Goal: Obtain resource: Obtain resource

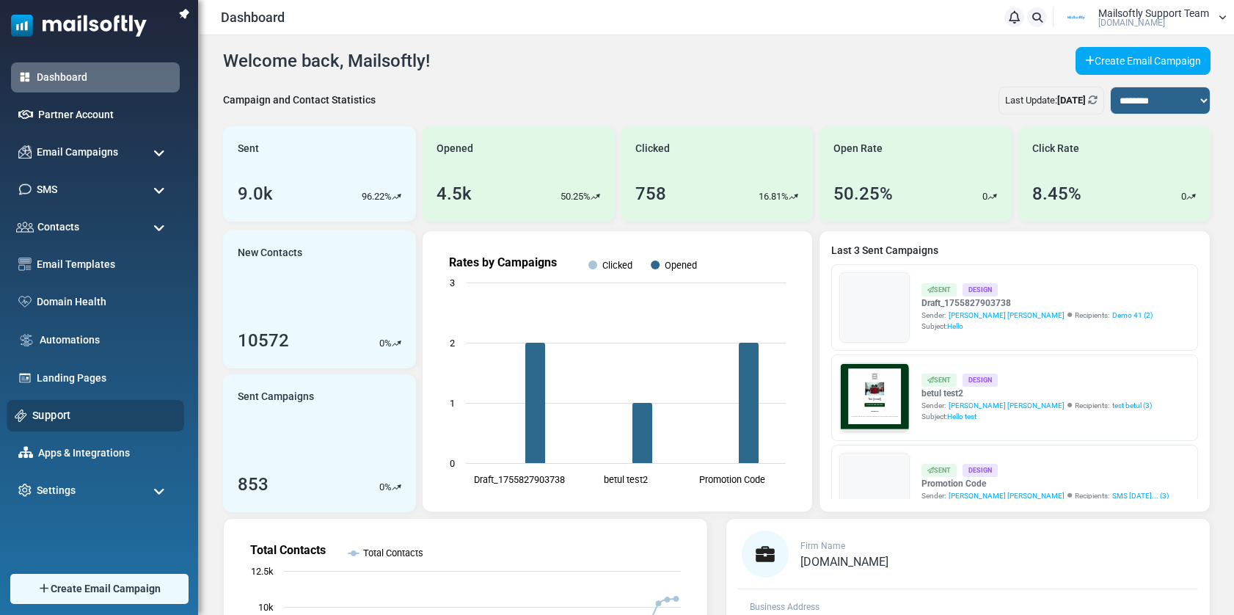
click at [48, 412] on link "Support" at bounding box center [104, 415] width 144 height 16
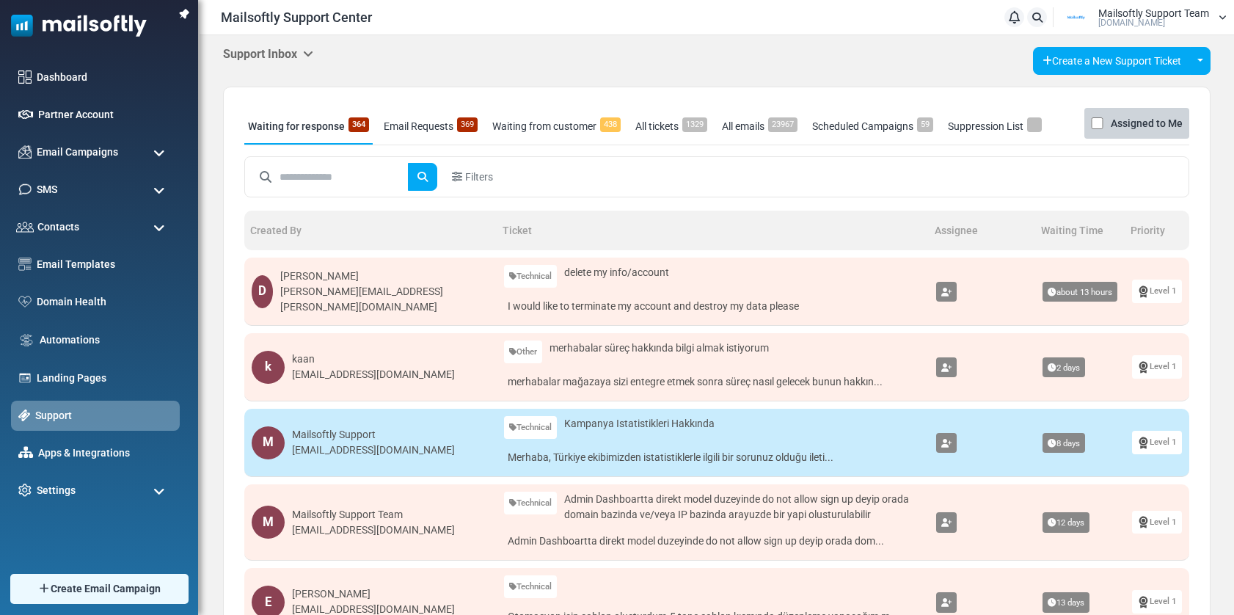
click at [313, 54] on icon at bounding box center [308, 54] width 10 height 12
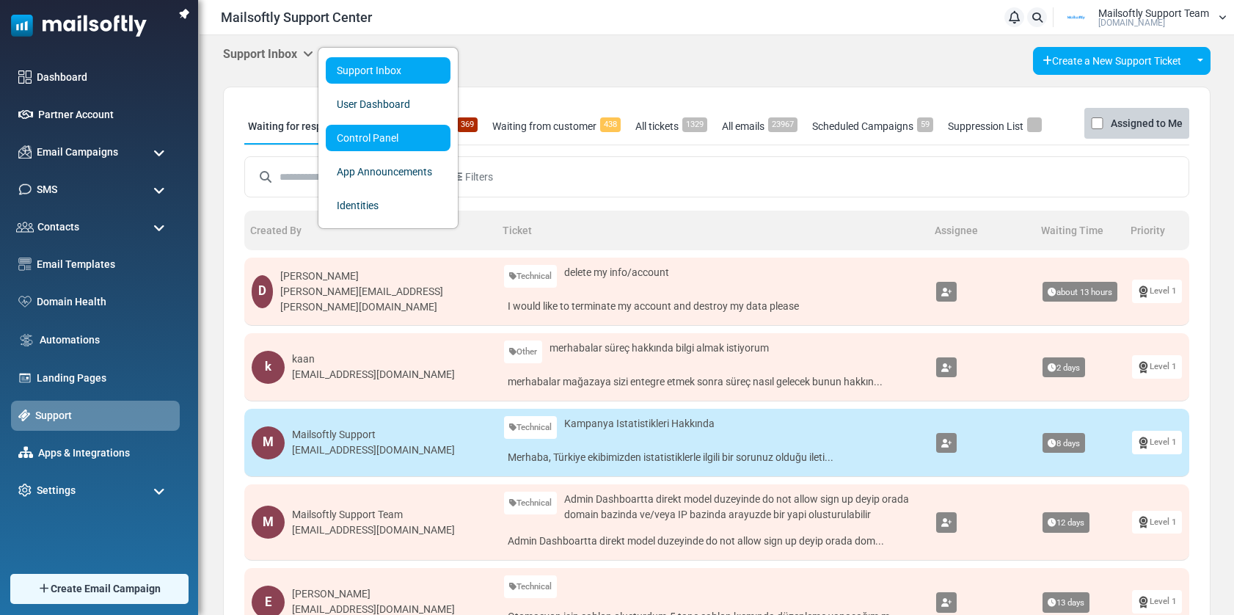
click at [360, 134] on link "Control Panel" at bounding box center [388, 138] width 125 height 26
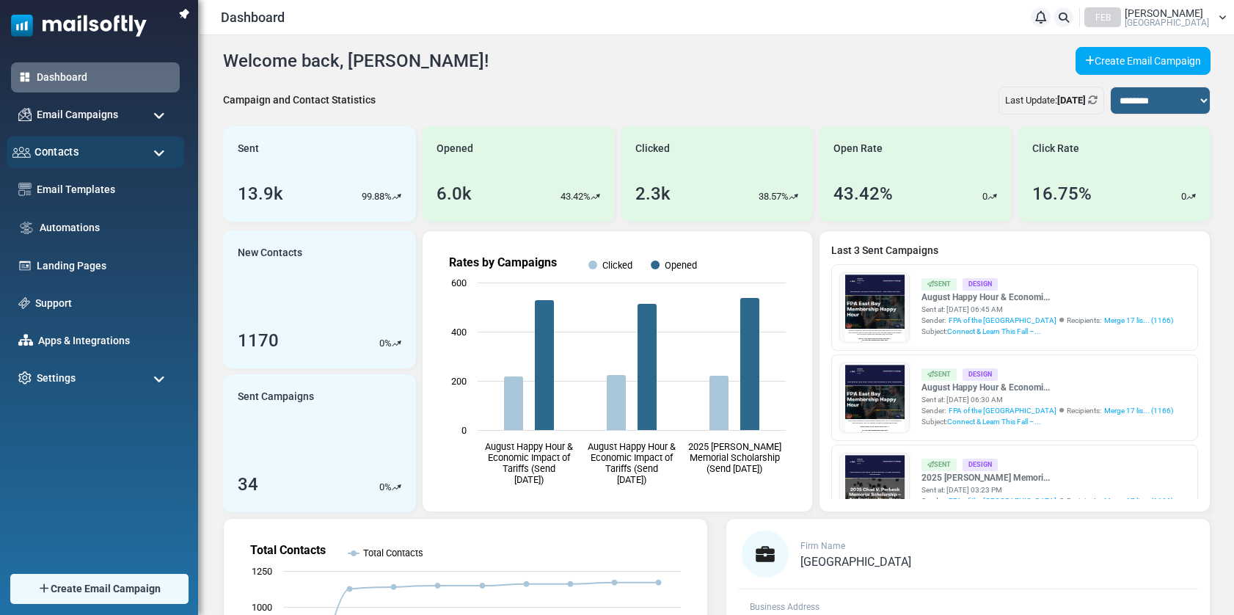
click at [139, 156] on div "Contacts" at bounding box center [96, 152] width 178 height 32
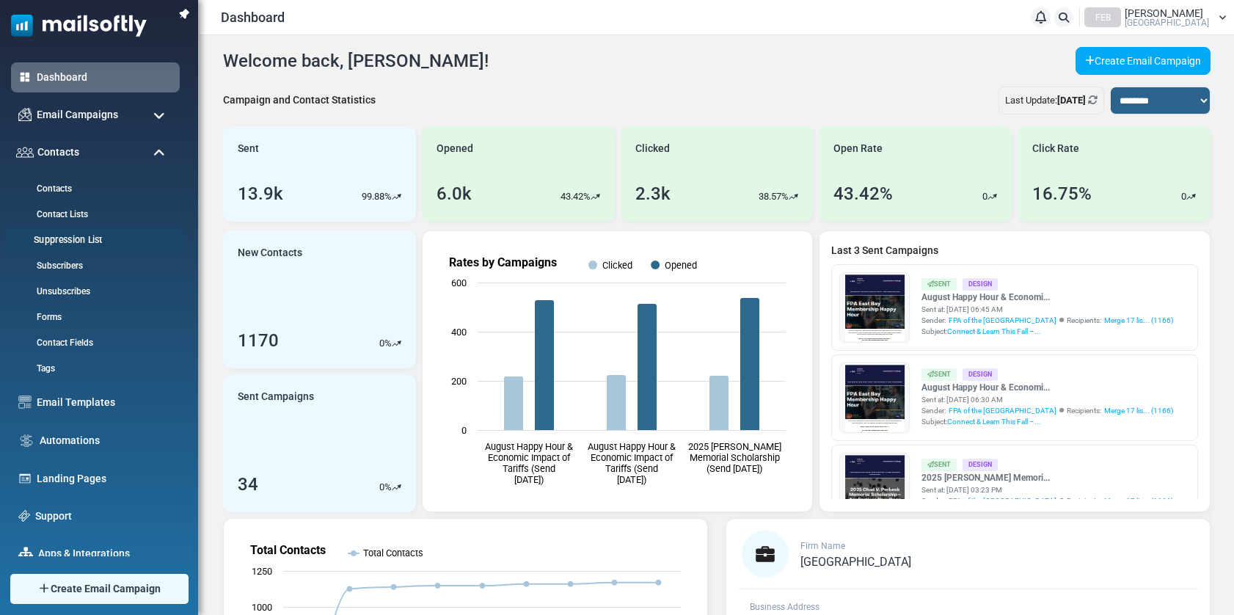
click at [72, 243] on link "Suppression List" at bounding box center [93, 240] width 173 height 14
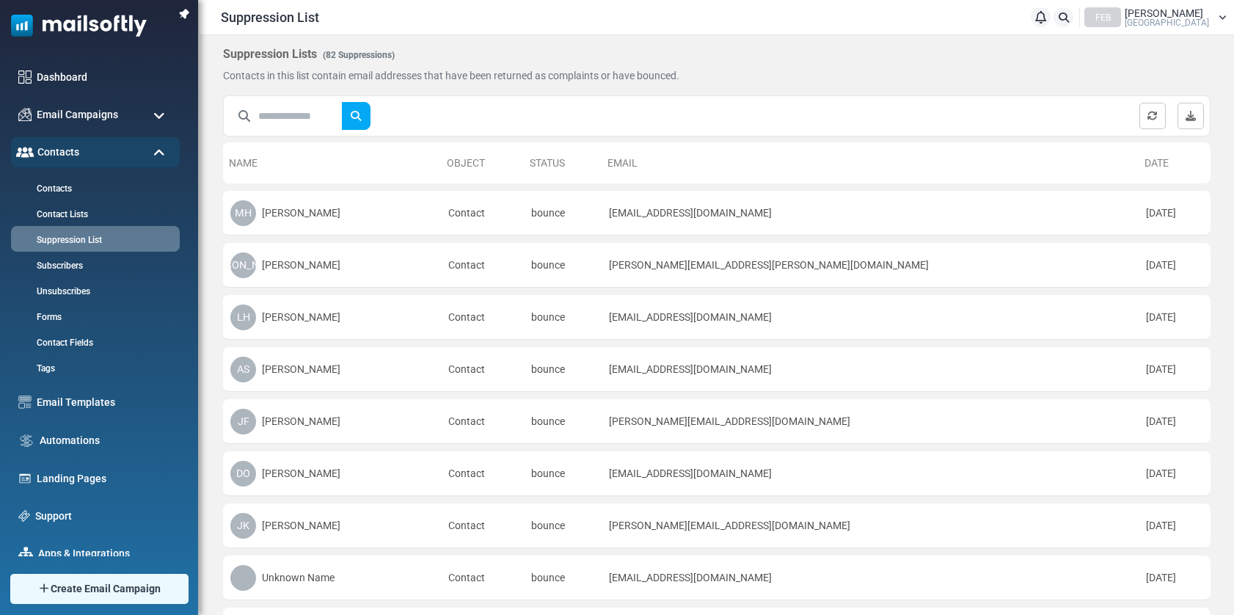
click at [285, 120] on input "text" at bounding box center [300, 116] width 84 height 28
paste input "**********"
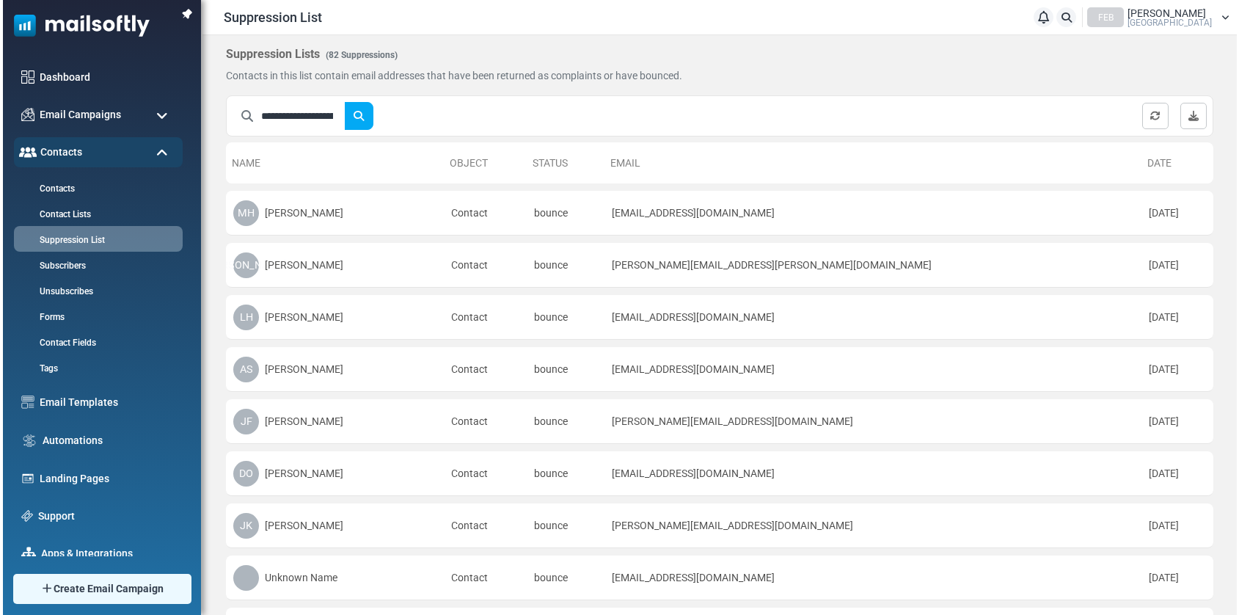
scroll to position [0, 57]
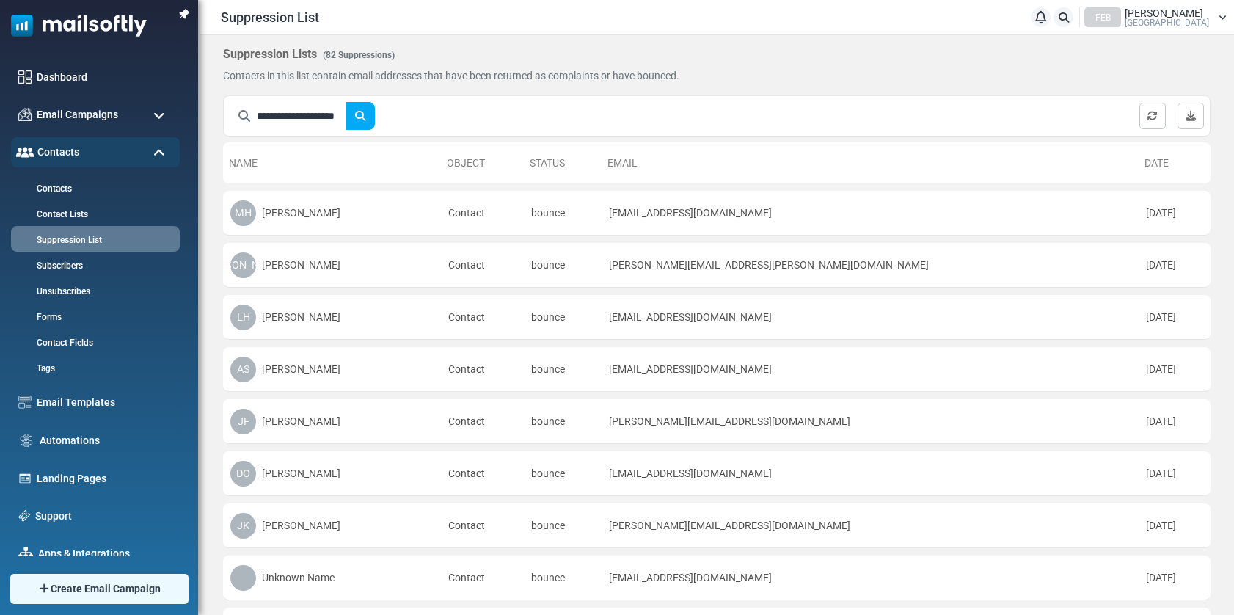
type input "**********"
click at [346, 102] on button "submit" at bounding box center [360, 116] width 29 height 28
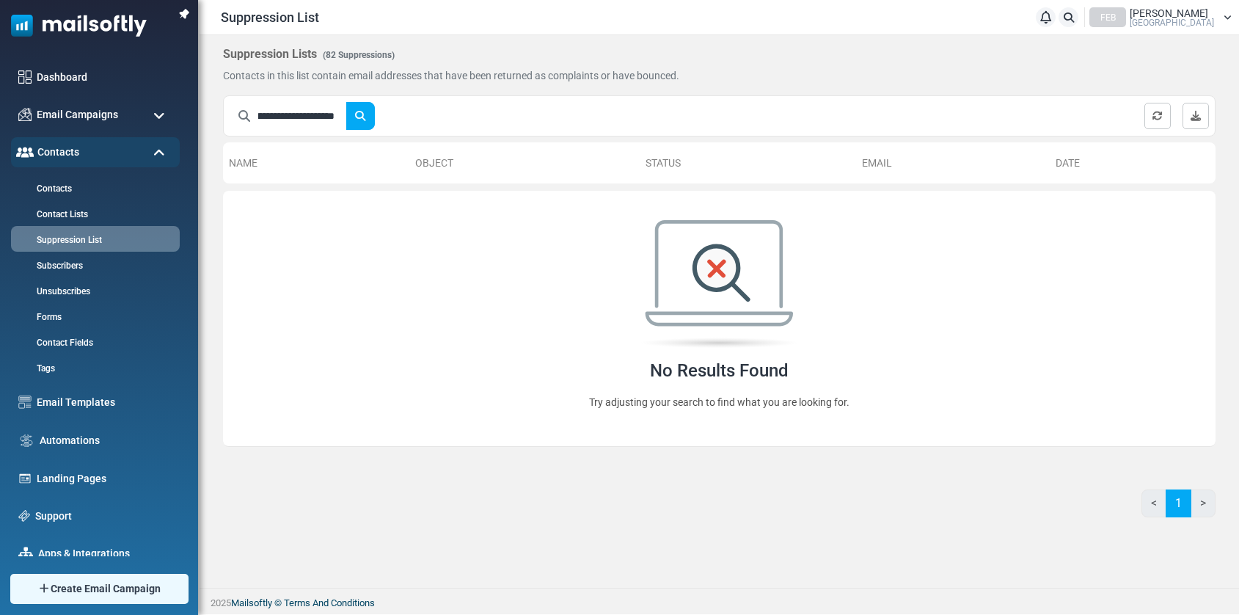
scroll to position [0, 0]
click at [302, 117] on input "**********" at bounding box center [302, 116] width 88 height 28
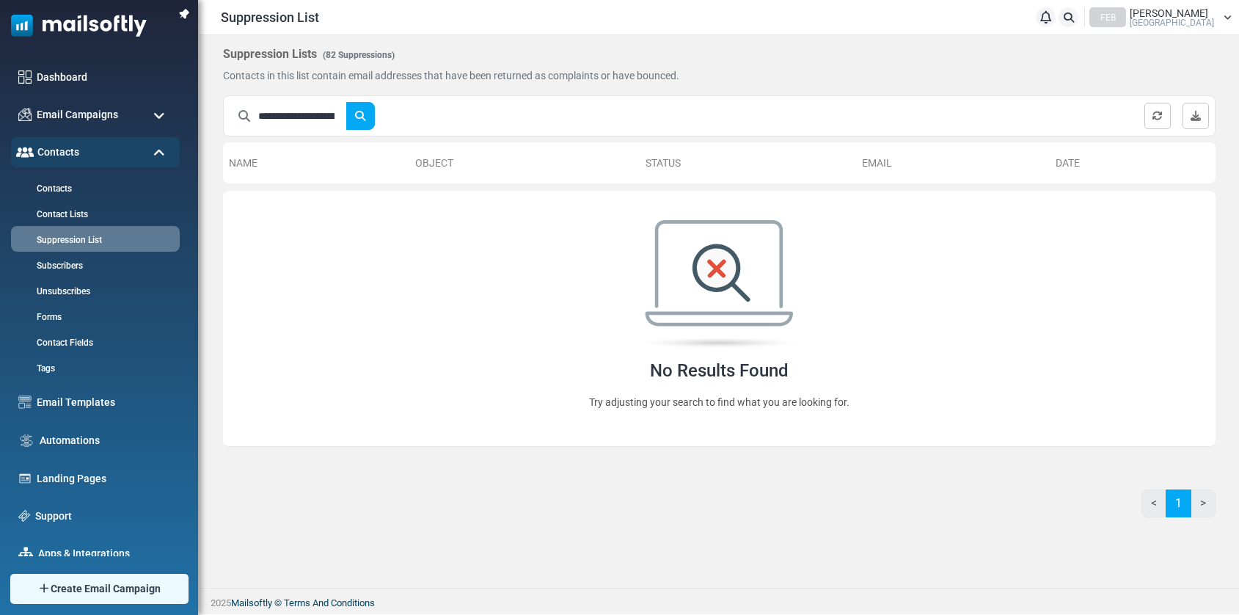
scroll to position [0, 57]
click at [346, 102] on button "submit" at bounding box center [360, 116] width 29 height 28
click at [68, 186] on link "Contacts" at bounding box center [93, 189] width 173 height 14
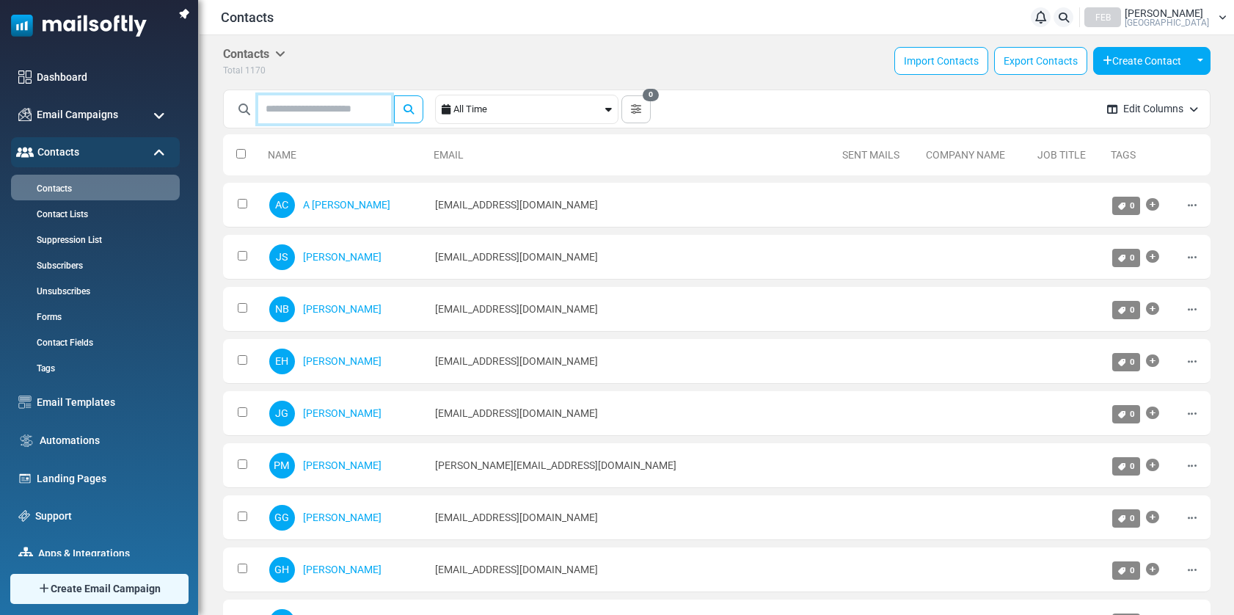
click at [305, 114] on input "text" at bounding box center [324, 109] width 133 height 28
paste input "**********"
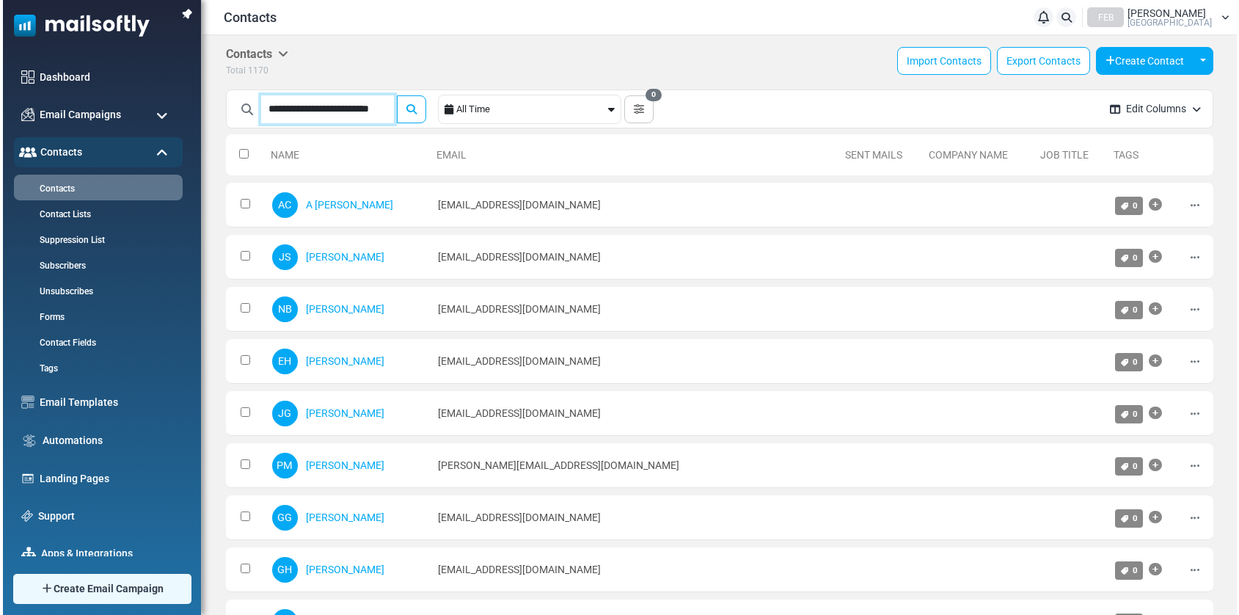
scroll to position [0, 10]
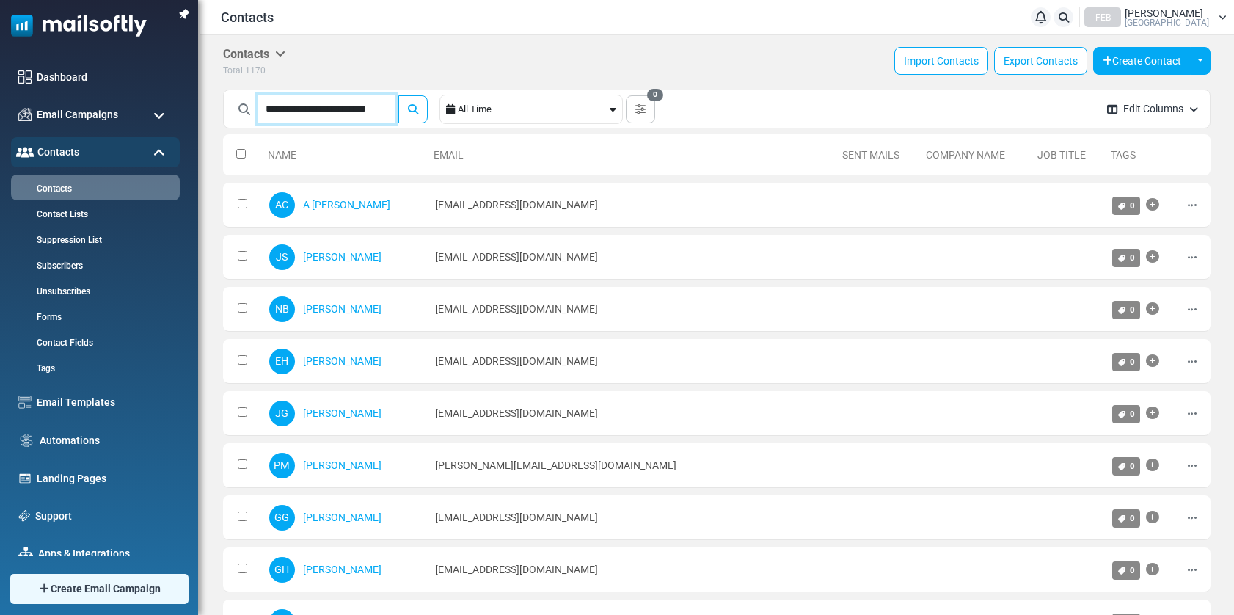
click at [398, 95] on button "submit" at bounding box center [412, 109] width 29 height 28
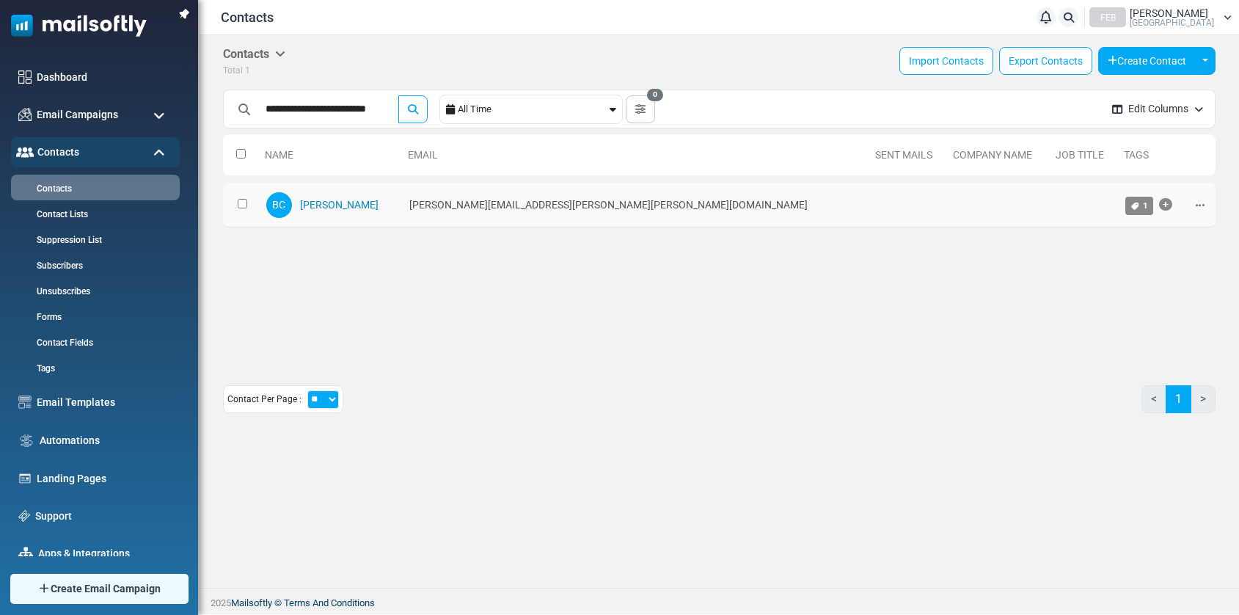
scroll to position [0, 0]
click at [353, 201] on link "Brian Carlson" at bounding box center [339, 205] width 79 height 12
click at [295, 108] on input "**********" at bounding box center [326, 109] width 137 height 28
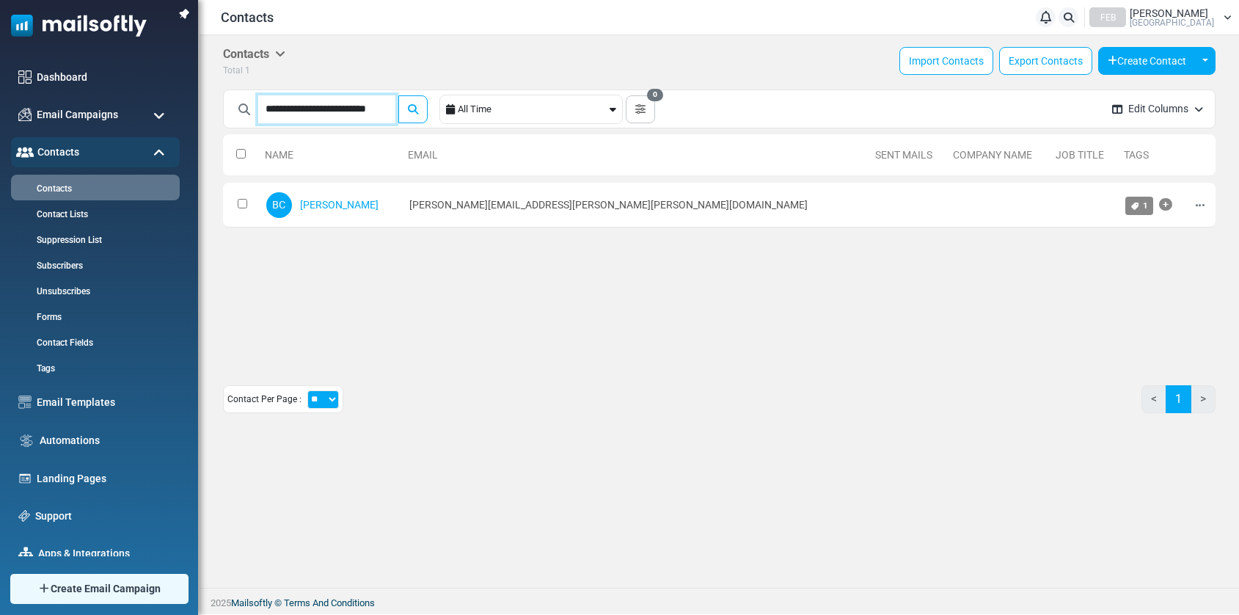
paste input "text"
type input "**********"
click at [398, 95] on button "submit" at bounding box center [412, 109] width 29 height 28
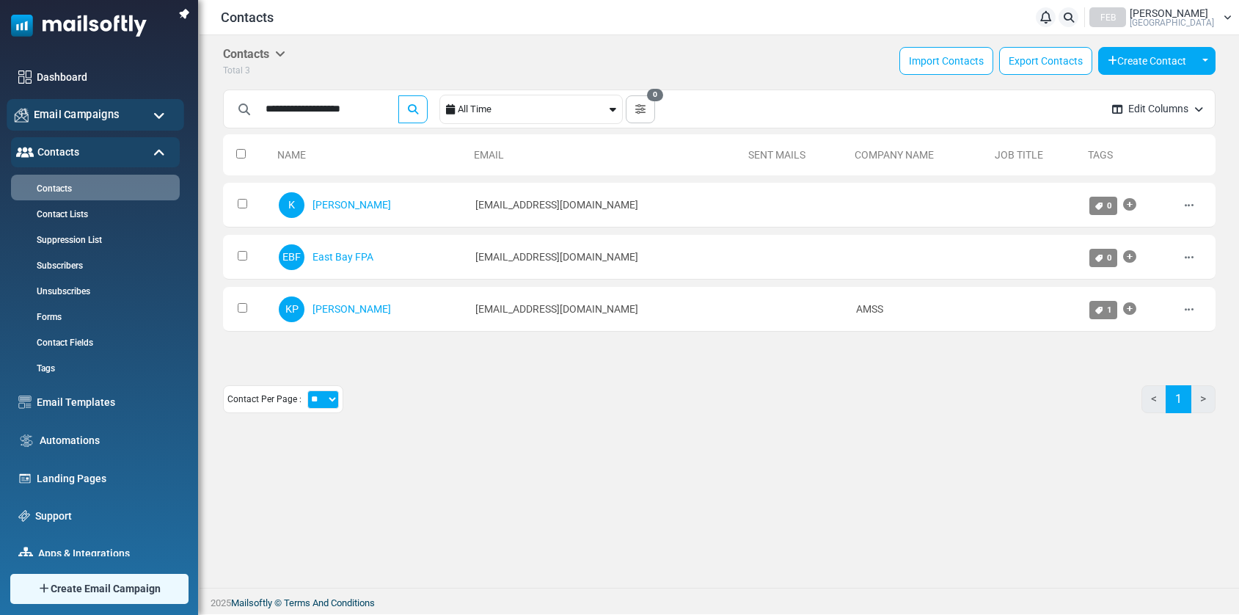
click at [120, 124] on div "Email Campaigns" at bounding box center [96, 115] width 178 height 32
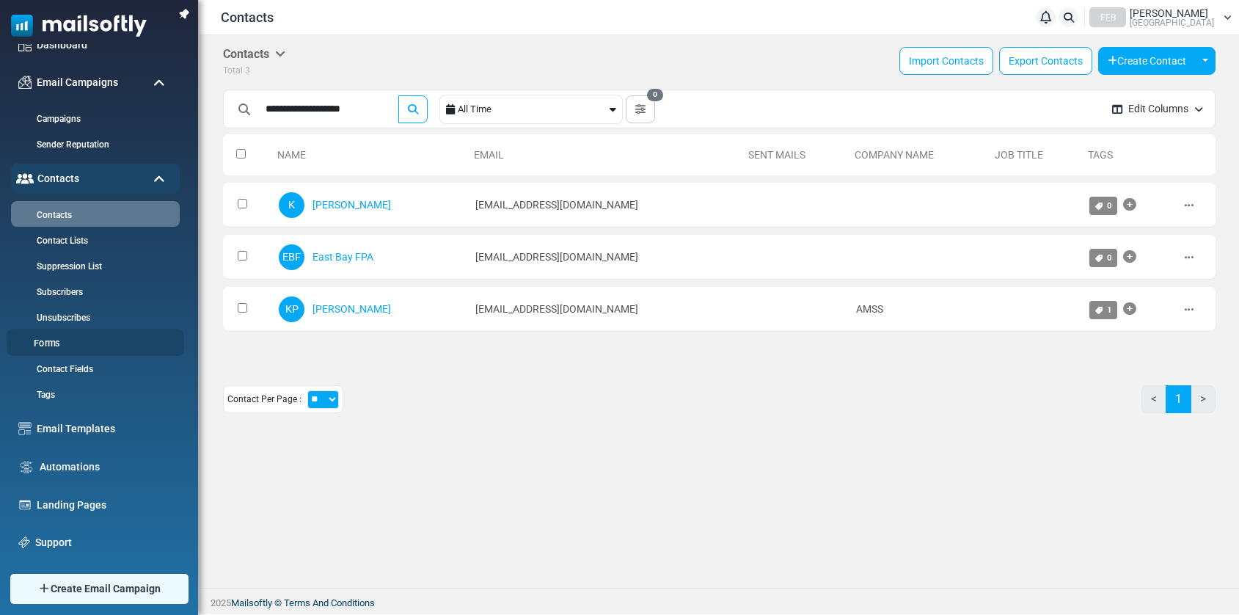
scroll to position [40, 0]
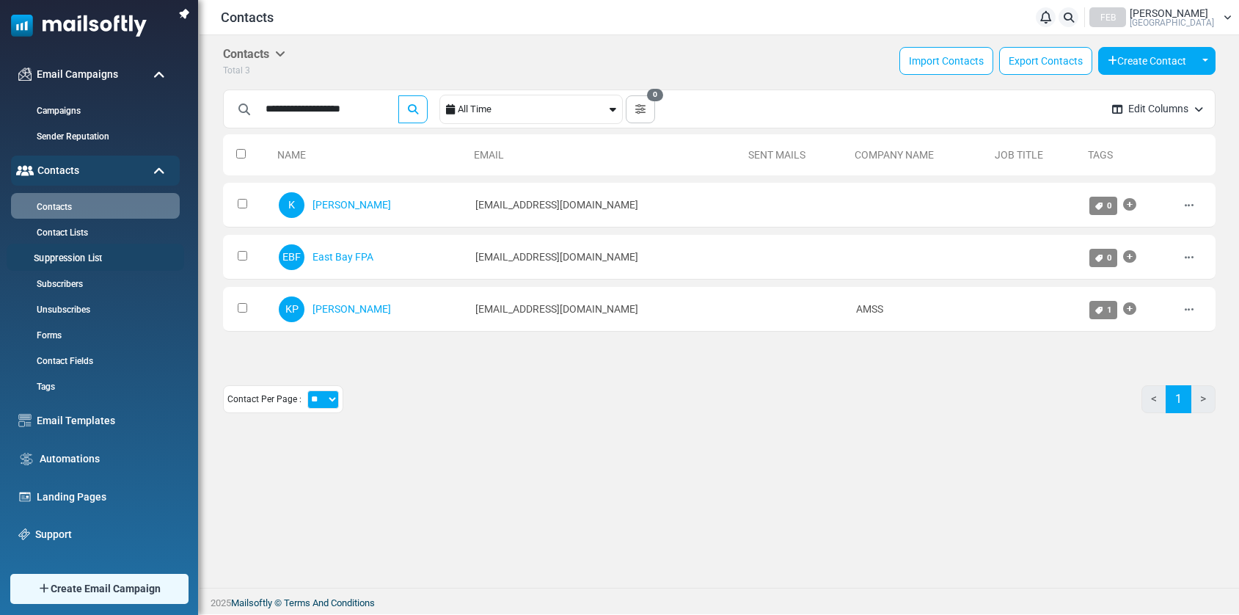
click at [88, 261] on link "Suppression List" at bounding box center [93, 259] width 173 height 14
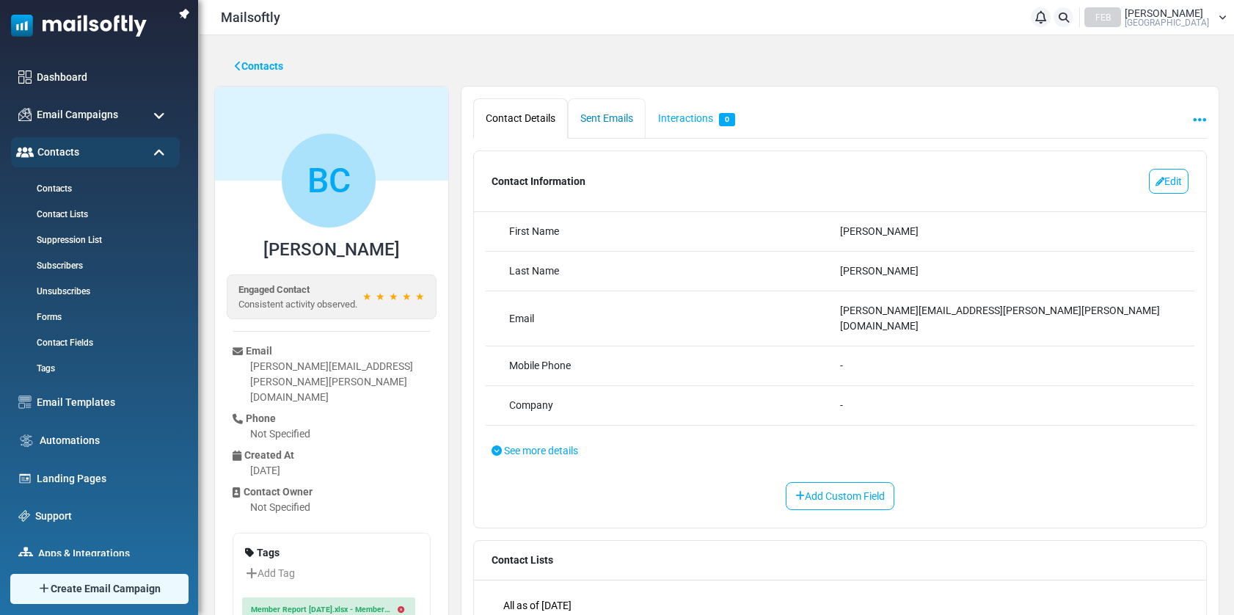
click at [617, 125] on link "Sent Emails" at bounding box center [607, 118] width 78 height 40
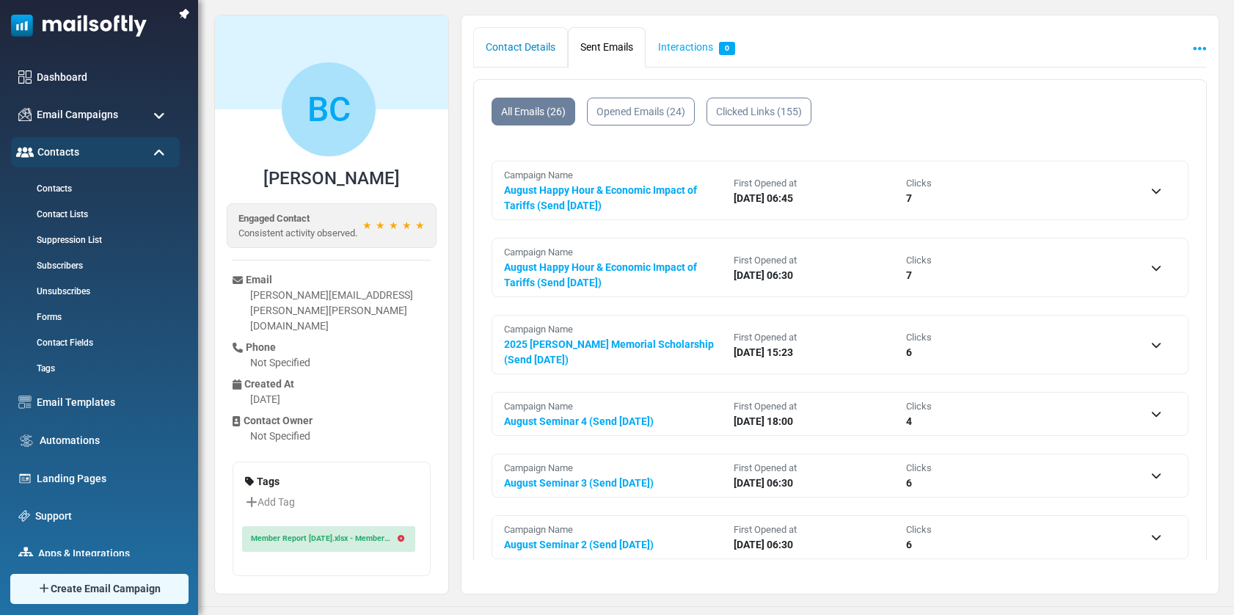
click at [535, 42] on link "Contact Details" at bounding box center [520, 47] width 95 height 40
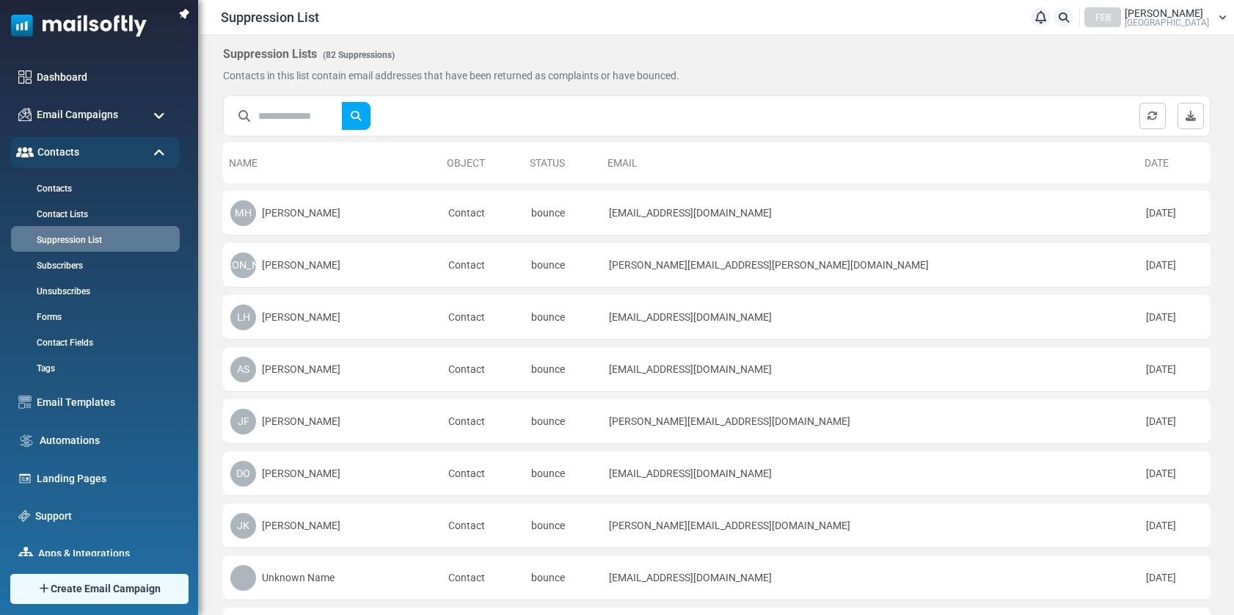
click at [310, 113] on input "text" at bounding box center [300, 116] width 84 height 28
paste input "**********"
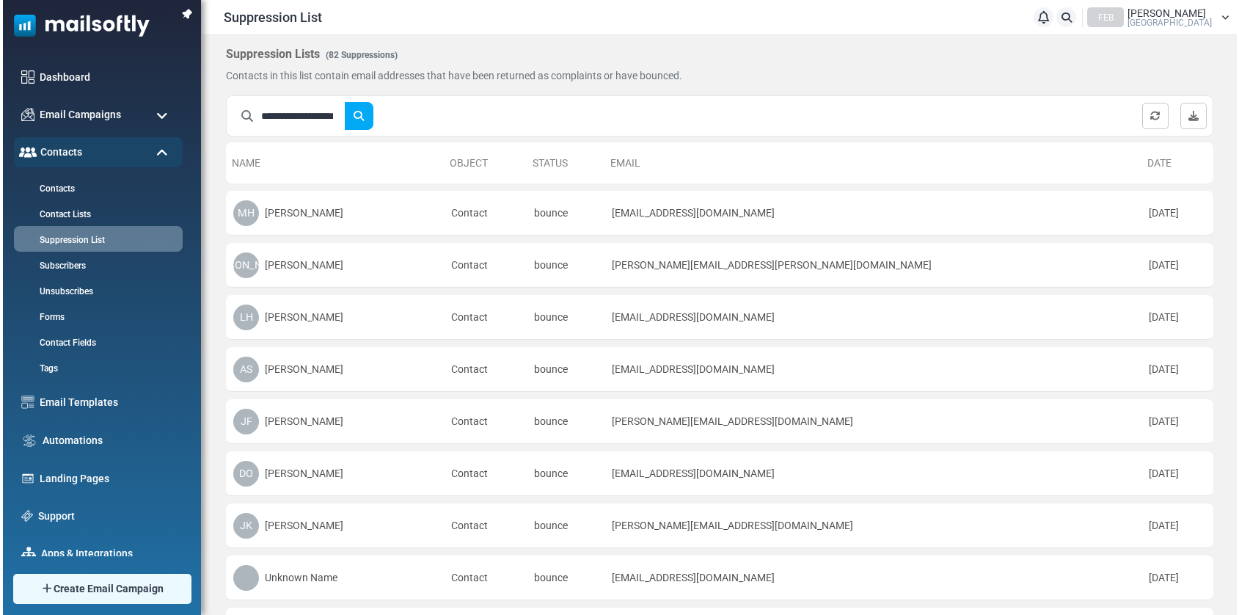
scroll to position [0, 32]
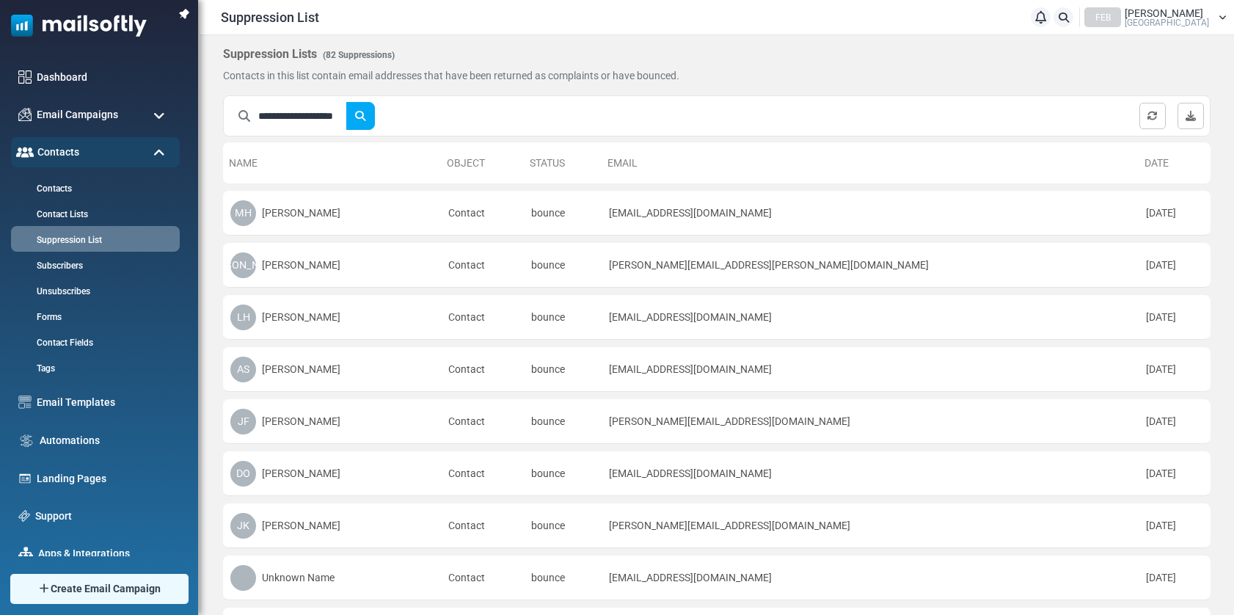
type input "**********"
click at [346, 102] on button "submit" at bounding box center [360, 116] width 29 height 28
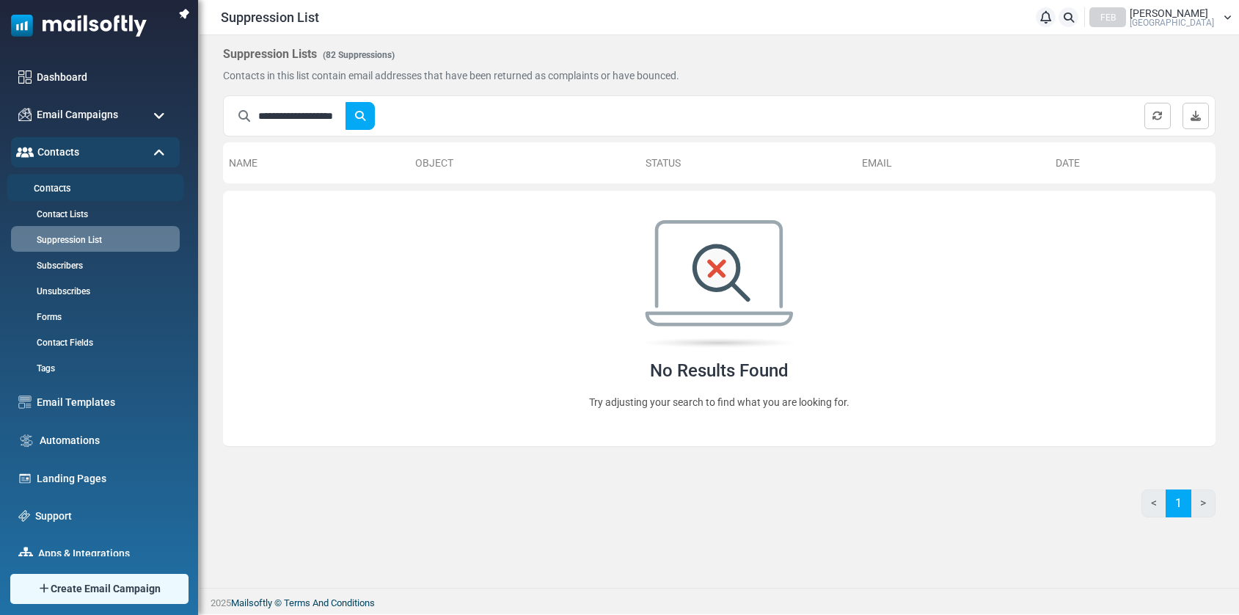
scroll to position [0, 0]
click at [62, 192] on link "Contacts" at bounding box center [93, 189] width 173 height 14
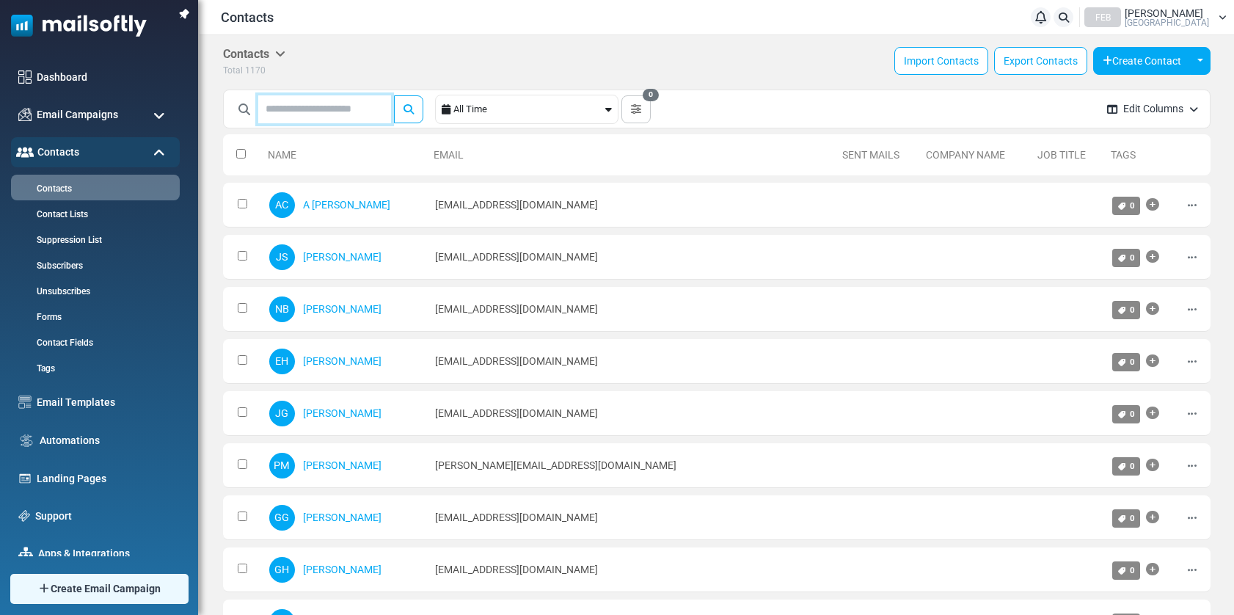
click at [338, 115] on input "text" at bounding box center [324, 109] width 133 height 28
paste input "**********"
type input "**********"
click at [394, 95] on button "submit" at bounding box center [408, 109] width 29 height 28
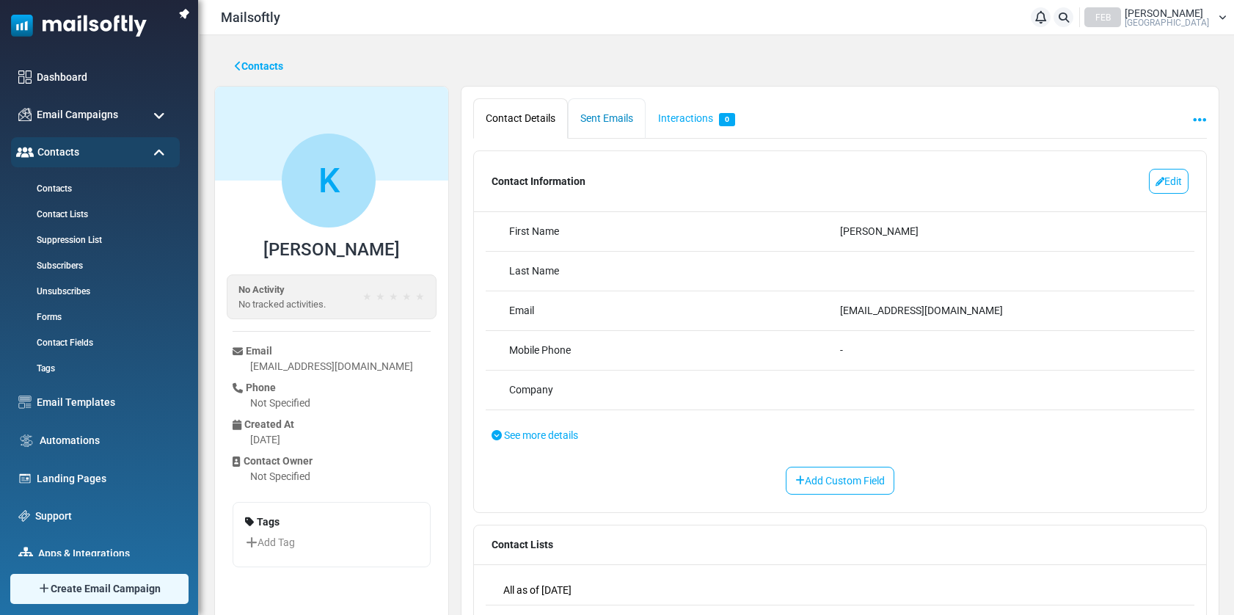
click at [634, 117] on link "Sent Emails" at bounding box center [607, 118] width 78 height 40
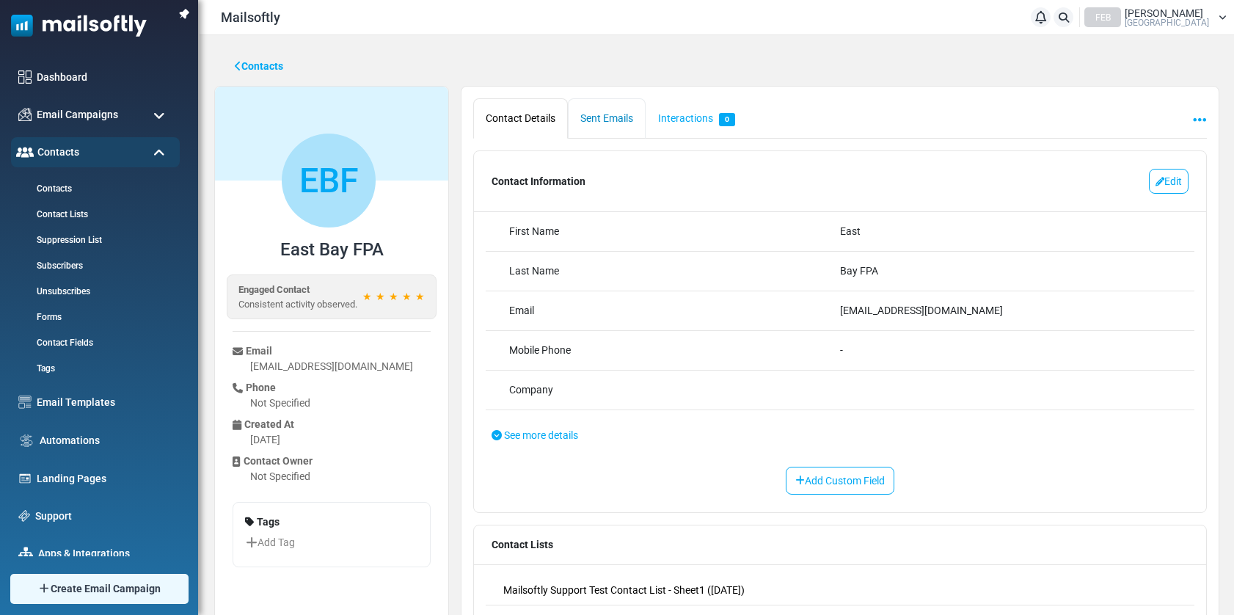
click at [586, 120] on link "Sent Emails" at bounding box center [607, 118] width 78 height 40
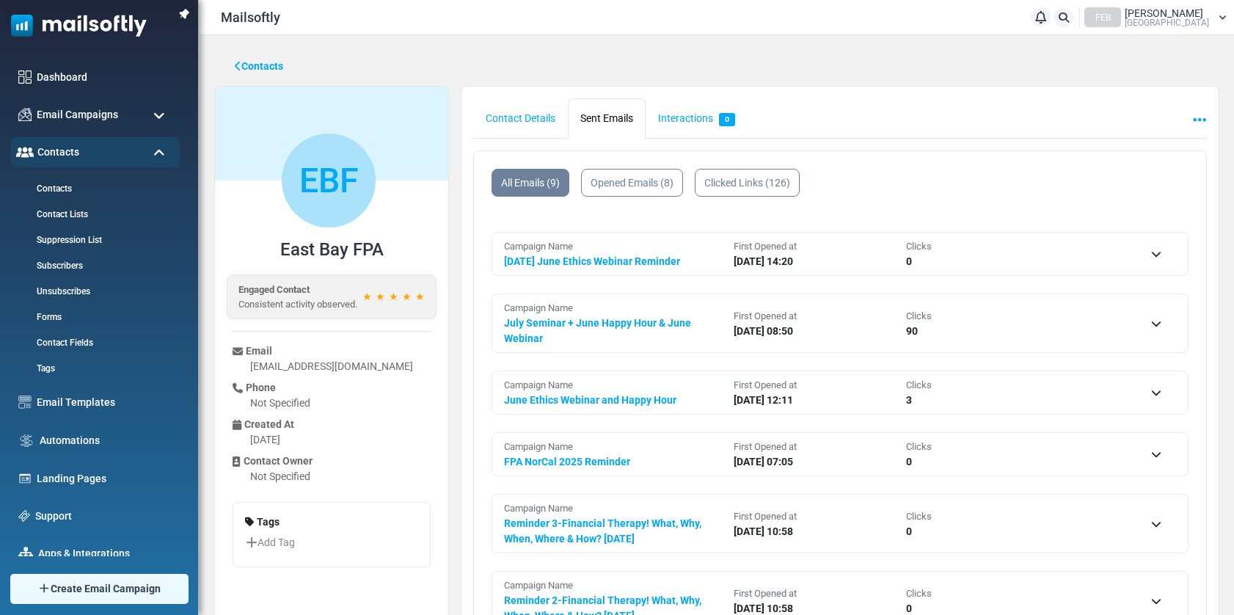
click at [1040, 262] on p "0" at bounding box center [1012, 261] width 212 height 15
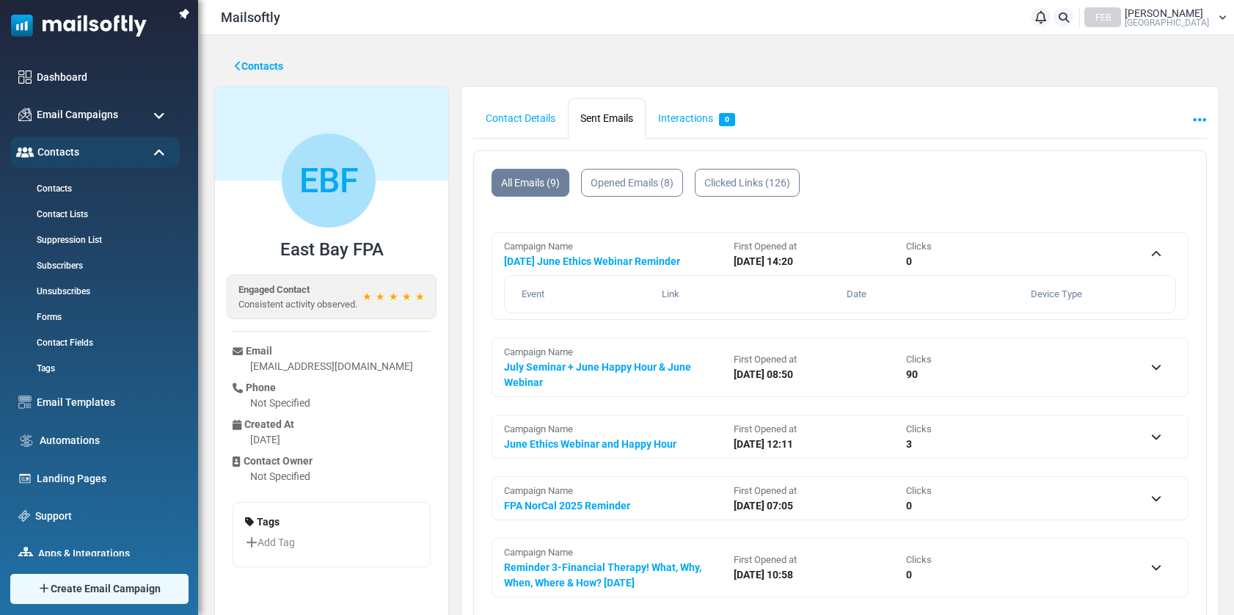
click at [1040, 261] on p "0" at bounding box center [1012, 261] width 212 height 15
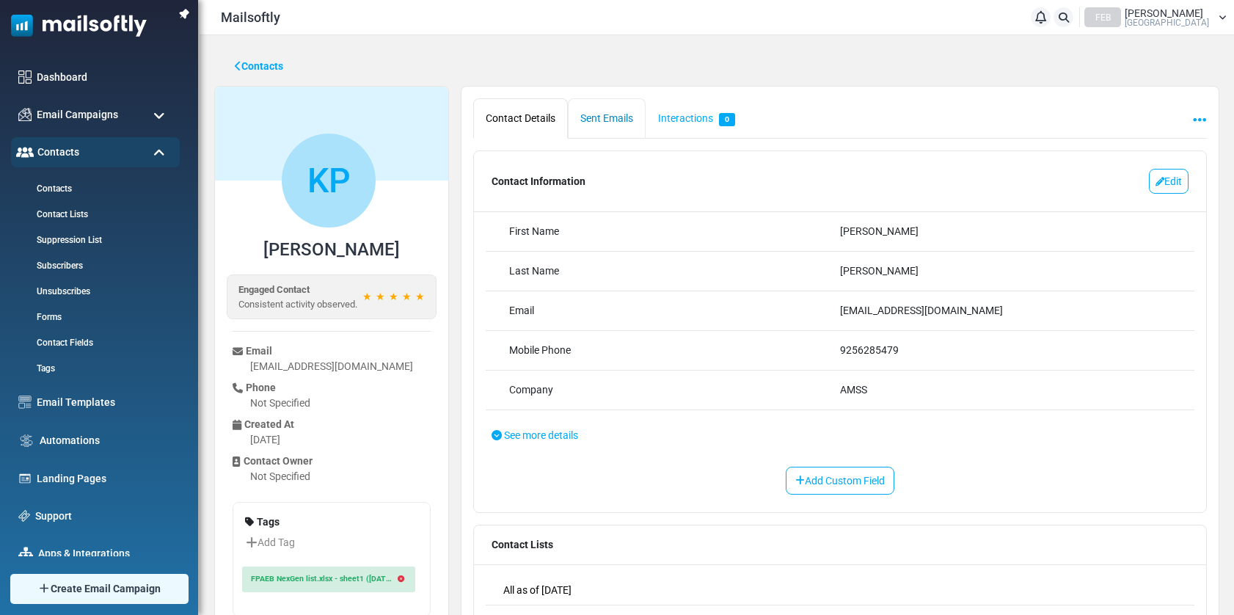
click at [602, 112] on link "Sent Emails" at bounding box center [607, 118] width 78 height 40
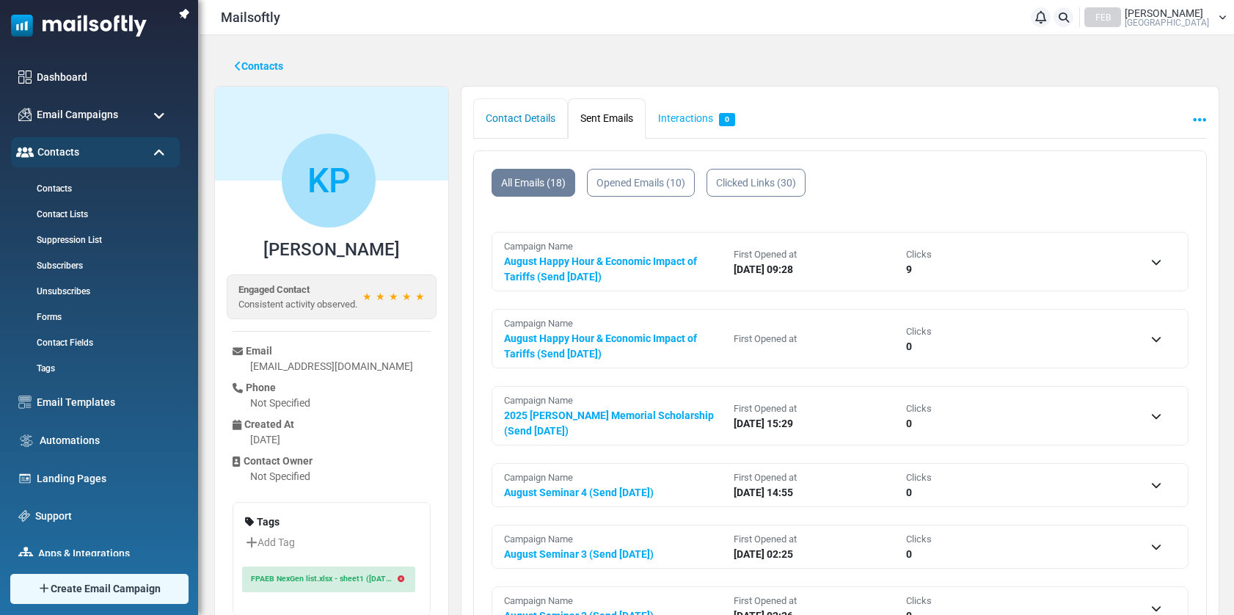
click at [500, 115] on link "Contact Details" at bounding box center [520, 118] width 95 height 40
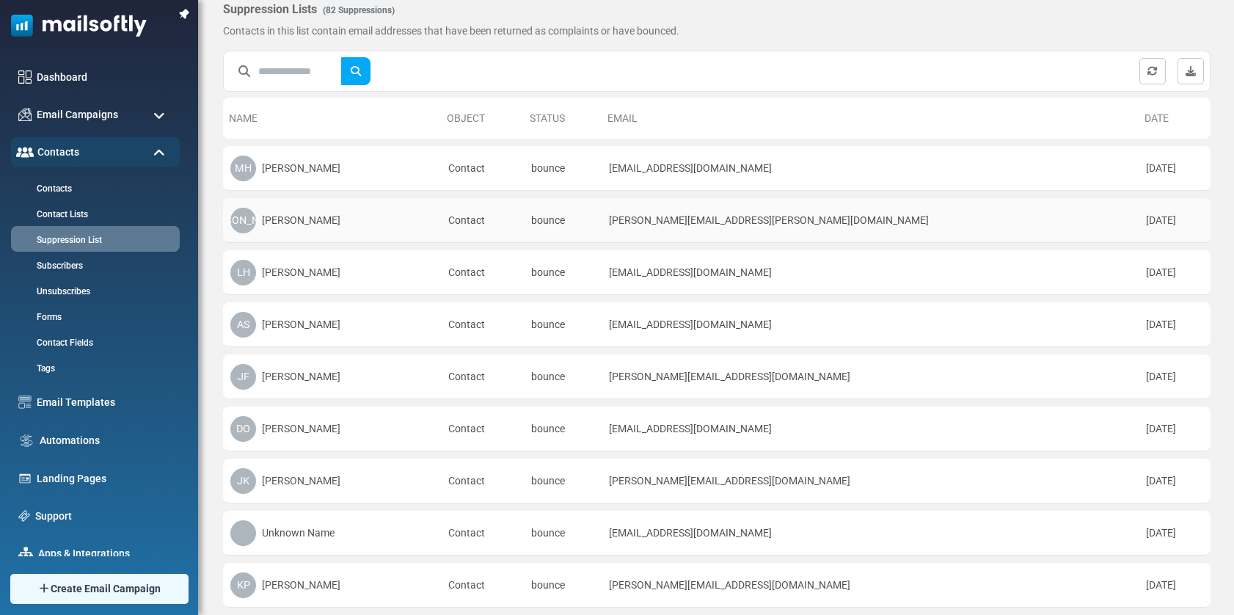
scroll to position [45, 0]
drag, startPoint x: 790, startPoint y: 166, endPoint x: 676, endPoint y: 172, distance: 114.6
click at [676, 172] on td "[EMAIL_ADDRESS][DOMAIN_NAME]" at bounding box center [870, 167] width 537 height 45
copy td "[EMAIL_ADDRESS][DOMAIN_NAME]"
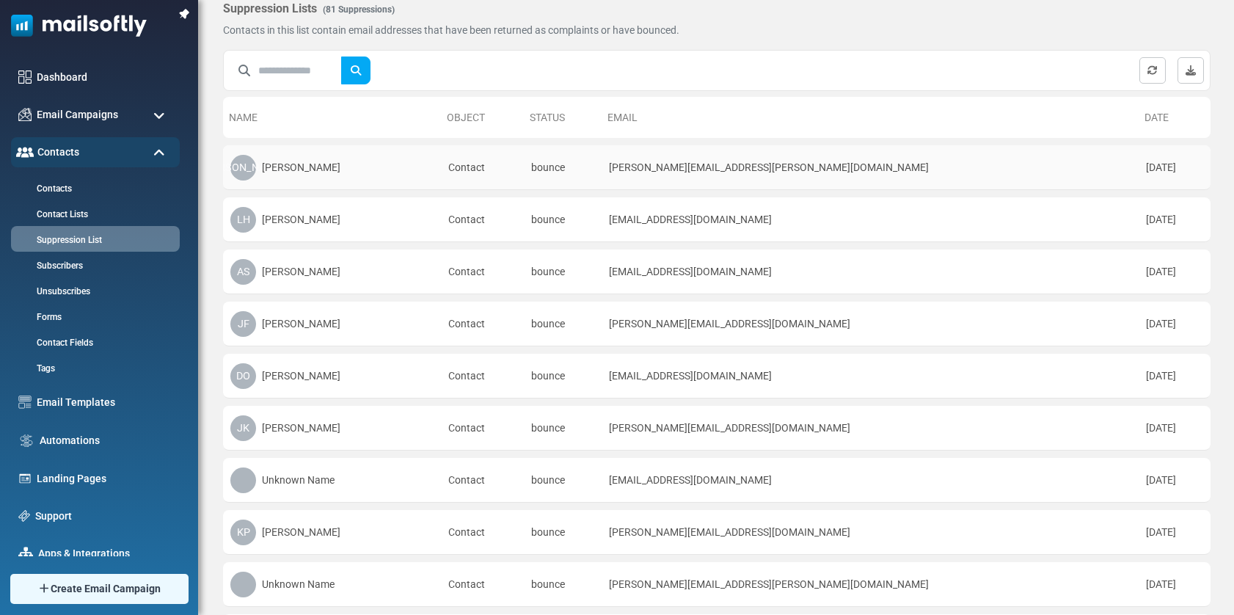
click at [752, 168] on td "[PERSON_NAME][EMAIL_ADDRESS][PERSON_NAME][DOMAIN_NAME]" at bounding box center [870, 167] width 537 height 45
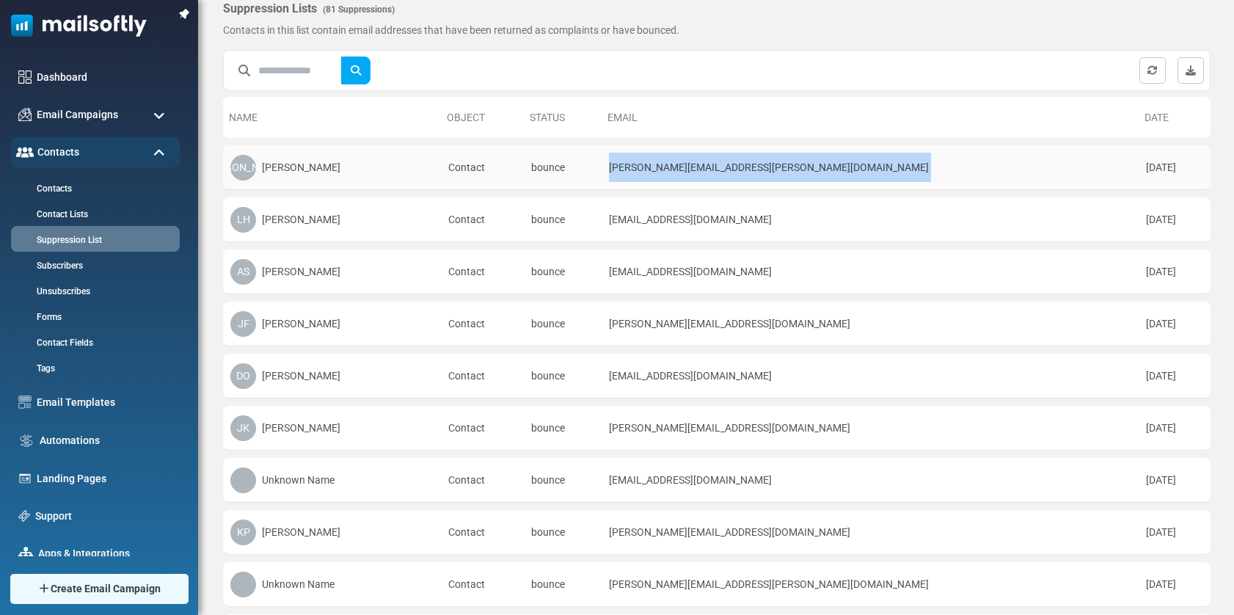
click at [752, 168] on td "[PERSON_NAME][EMAIL_ADDRESS][PERSON_NAME][DOMAIN_NAME]" at bounding box center [870, 167] width 537 height 45
copy tr "[PERSON_NAME][EMAIL_ADDRESS][PERSON_NAME][DOMAIN_NAME]"
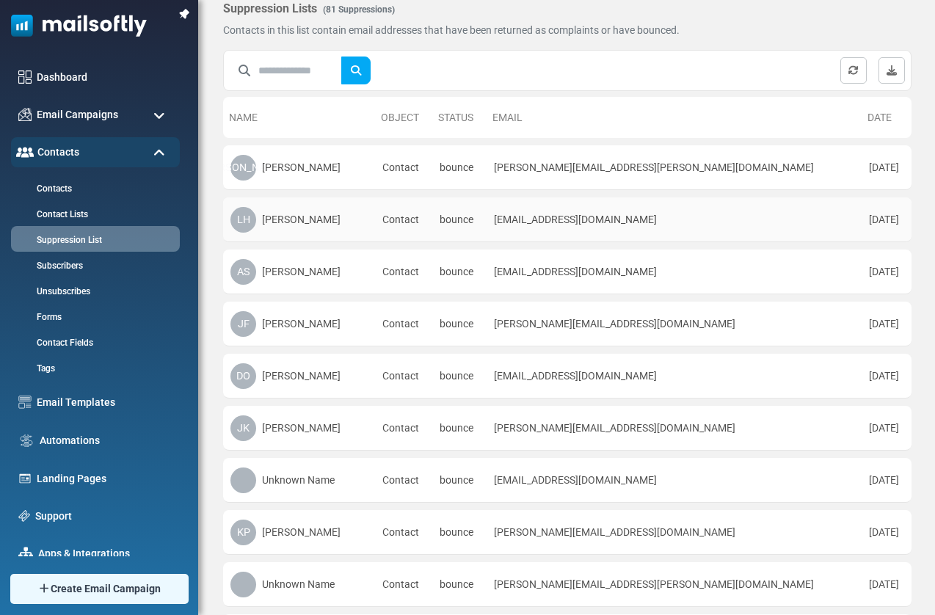
click at [578, 219] on td "[EMAIL_ADDRESS][DOMAIN_NAME]" at bounding box center [674, 219] width 374 height 45
copy tr "[EMAIL_ADDRESS][DOMAIN_NAME]"
click at [575, 268] on td "[EMAIL_ADDRESS][DOMAIN_NAME]" at bounding box center [674, 272] width 374 height 45
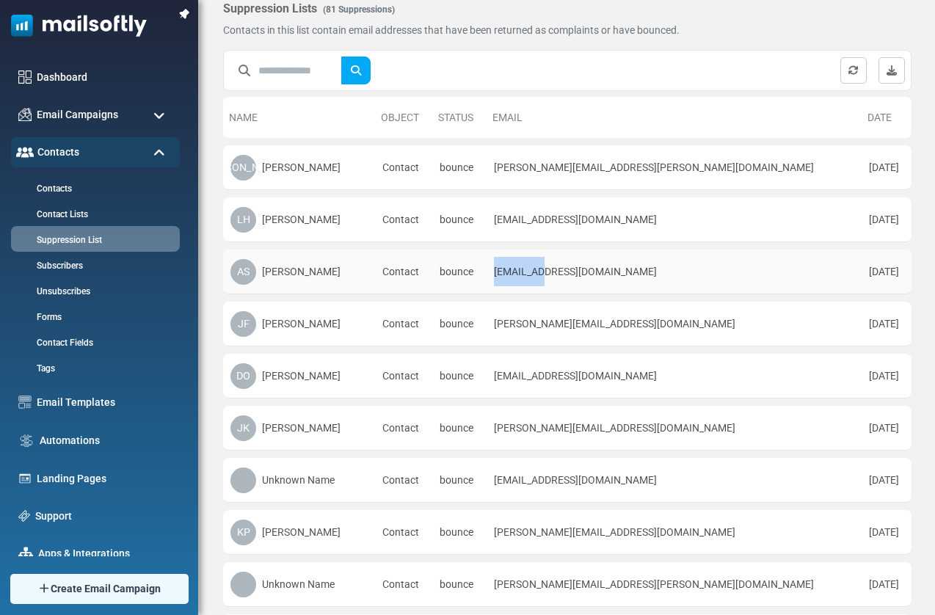
click at [575, 268] on td "[EMAIL_ADDRESS][DOMAIN_NAME]" at bounding box center [674, 272] width 374 height 45
copy tr "[EMAIL_ADDRESS][DOMAIN_NAME]"
click at [568, 324] on td "[PERSON_NAME][EMAIL_ADDRESS][DOMAIN_NAME]" at bounding box center [674, 324] width 374 height 45
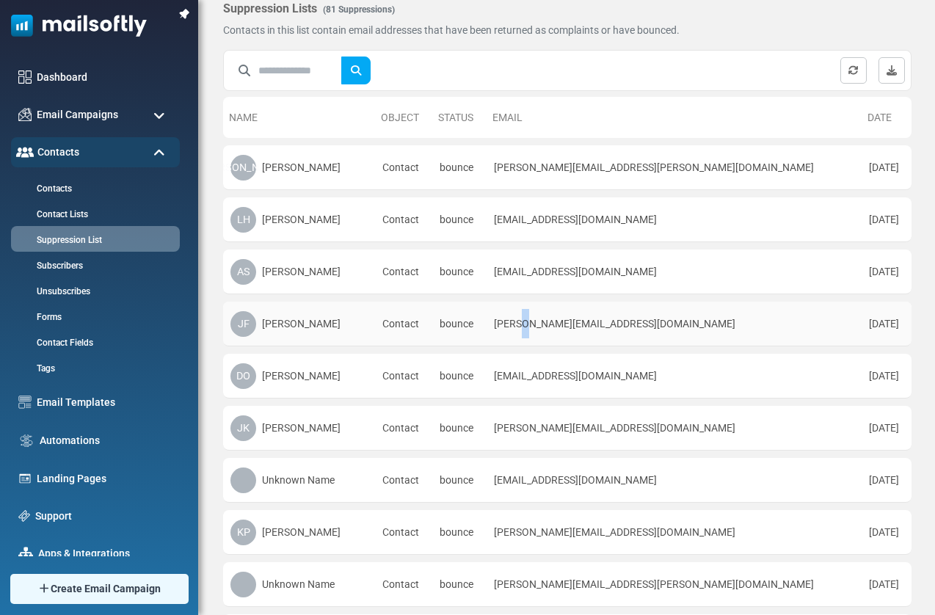
click at [568, 324] on td "[PERSON_NAME][EMAIL_ADDRESS][DOMAIN_NAME]" at bounding box center [674, 324] width 374 height 45
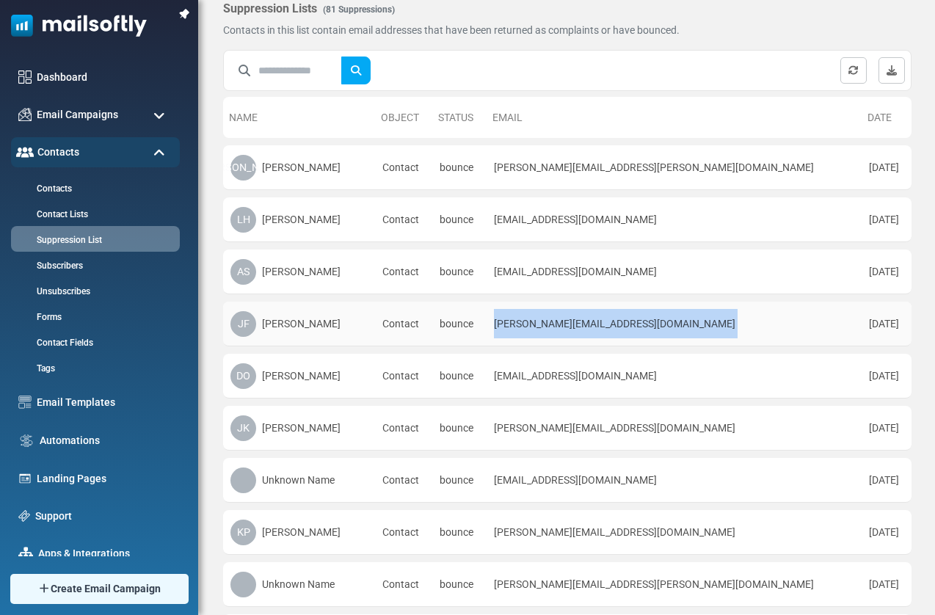
click at [568, 324] on td "[PERSON_NAME][EMAIL_ADDRESS][DOMAIN_NAME]" at bounding box center [674, 324] width 374 height 45
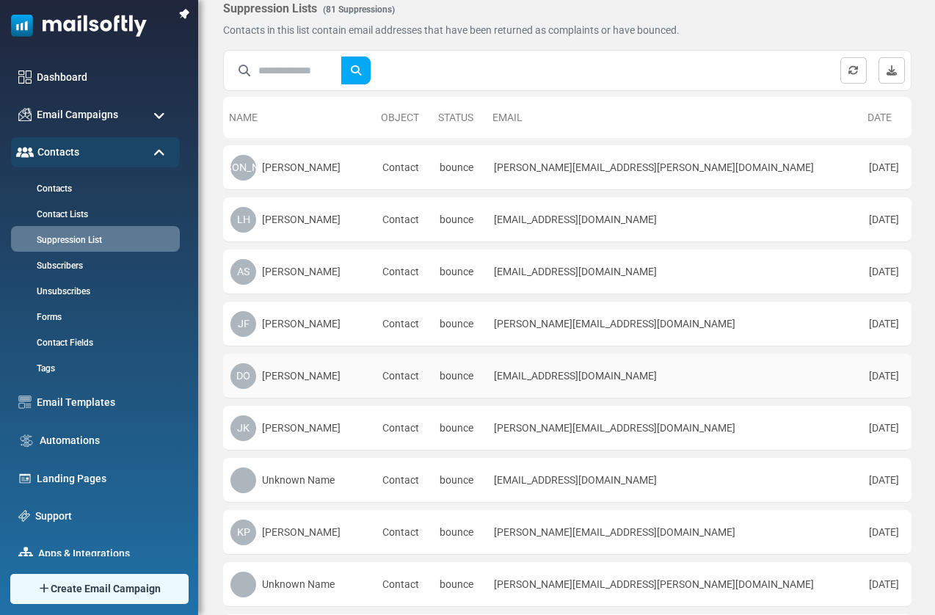
click at [576, 373] on td "[EMAIL_ADDRESS][DOMAIN_NAME]" at bounding box center [674, 376] width 374 height 45
copy tr "[EMAIL_ADDRESS][DOMAIN_NAME]"
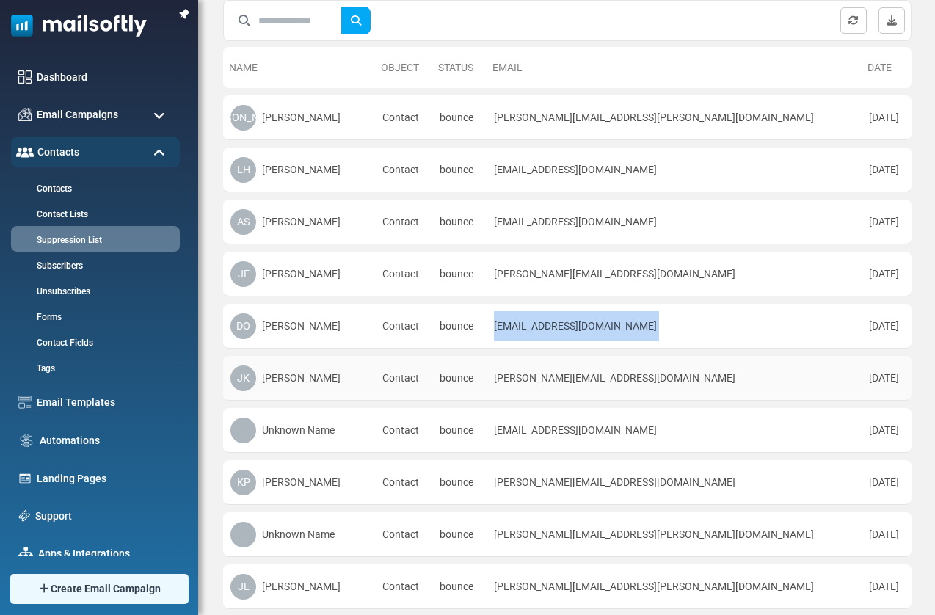
scroll to position [125, 0]
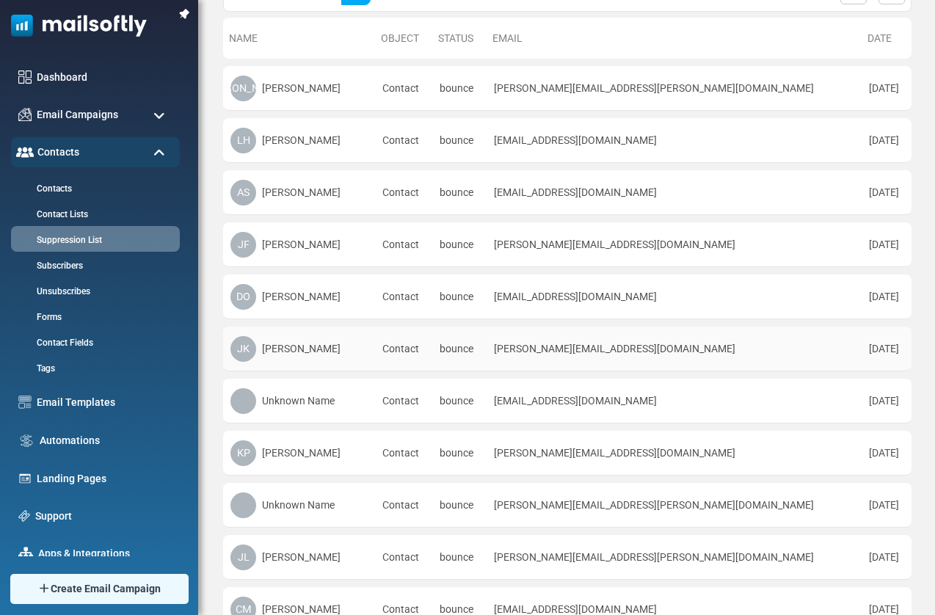
click at [616, 349] on td "[PERSON_NAME][EMAIL_ADDRESS][DOMAIN_NAME]" at bounding box center [674, 349] width 374 height 45
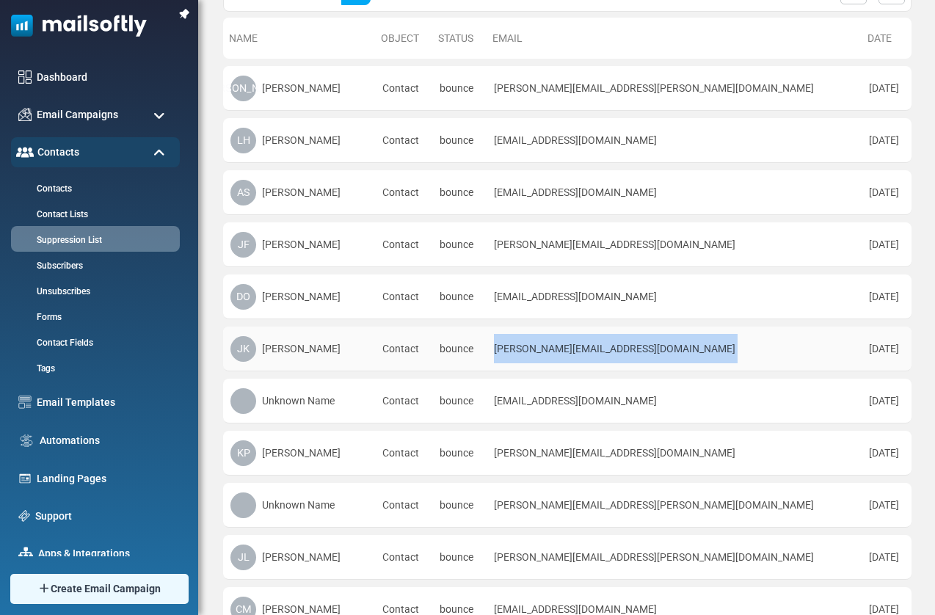
click at [616, 349] on td "[PERSON_NAME][EMAIL_ADDRESS][DOMAIN_NAME]" at bounding box center [674, 349] width 374 height 45
copy tr "[PERSON_NAME][EMAIL_ADDRESS][DOMAIN_NAME]"
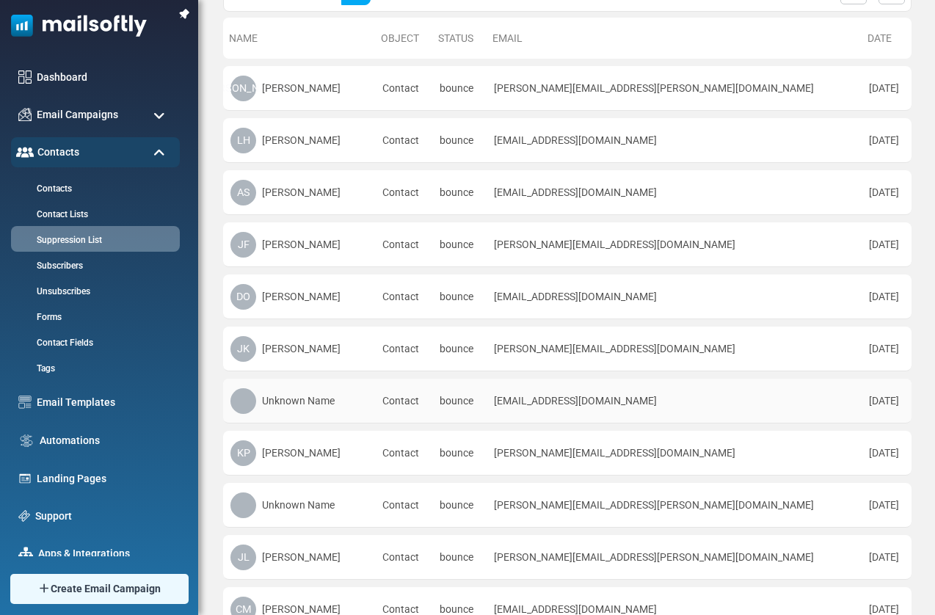
click at [586, 402] on td "[EMAIL_ADDRESS][DOMAIN_NAME]" at bounding box center [674, 401] width 374 height 45
copy tr "[EMAIL_ADDRESS][DOMAIN_NAME]"
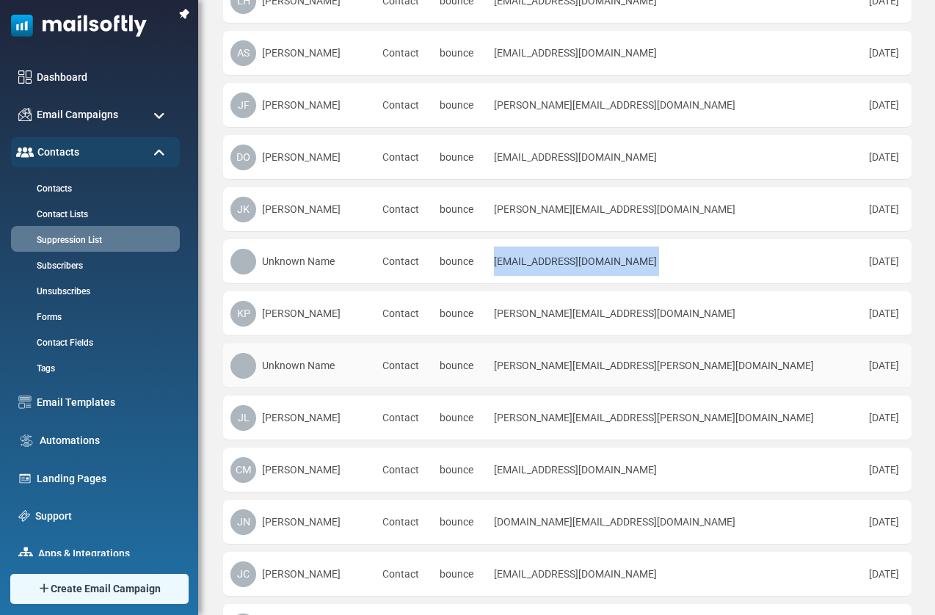
scroll to position [267, 0]
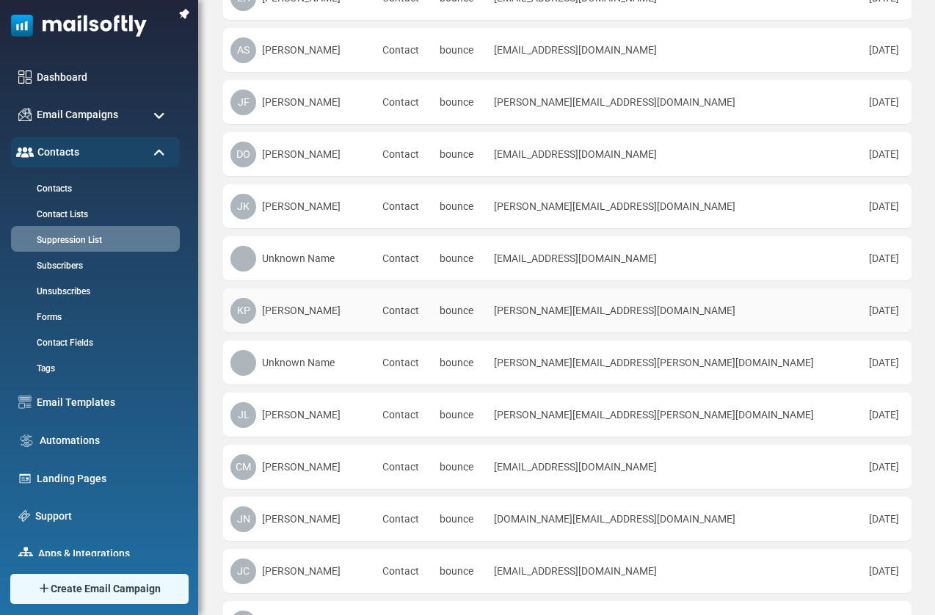
click at [593, 313] on td "[PERSON_NAME][EMAIL_ADDRESS][DOMAIN_NAME]" at bounding box center [674, 310] width 374 height 45
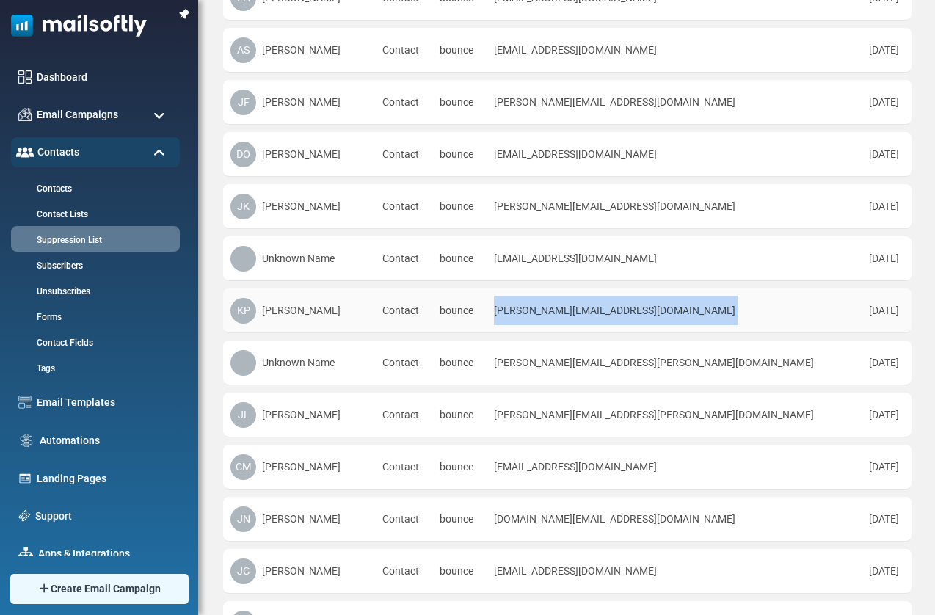
click at [593, 313] on td "[PERSON_NAME][EMAIL_ADDRESS][DOMAIN_NAME]" at bounding box center [674, 310] width 374 height 45
copy tr "[PERSON_NAME][EMAIL_ADDRESS][DOMAIN_NAME]"
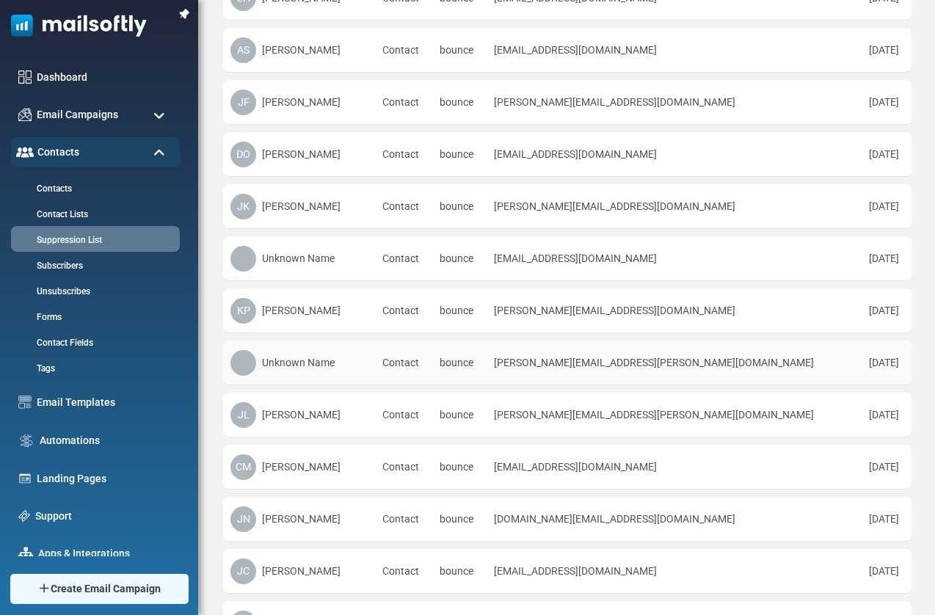
click at [581, 362] on td "[PERSON_NAME][EMAIL_ADDRESS][PERSON_NAME][DOMAIN_NAME]" at bounding box center [674, 363] width 374 height 45
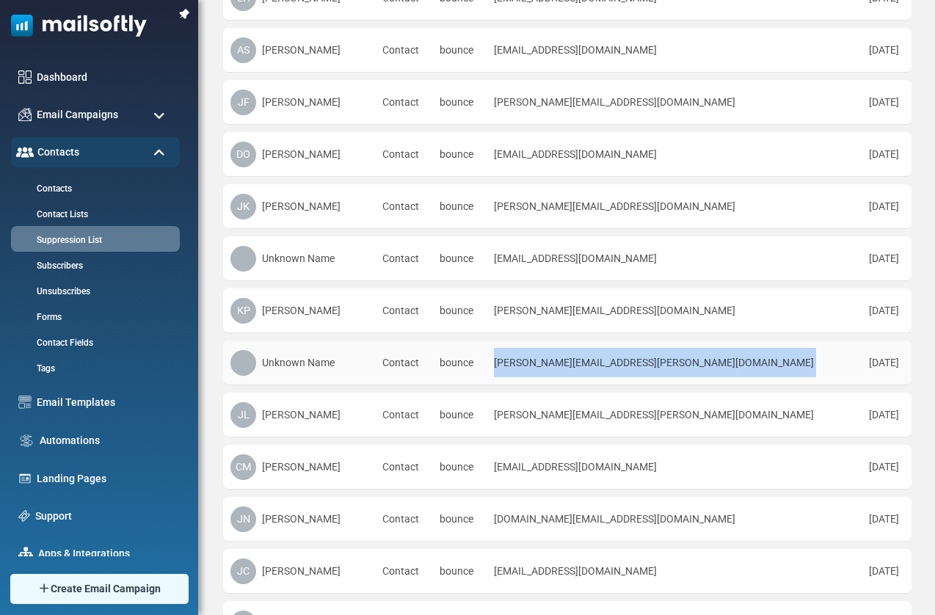
click at [581, 362] on td "[PERSON_NAME][EMAIL_ADDRESS][PERSON_NAME][DOMAIN_NAME]" at bounding box center [674, 363] width 374 height 45
copy tr "[PERSON_NAME][EMAIL_ADDRESS][PERSON_NAME][DOMAIN_NAME]"
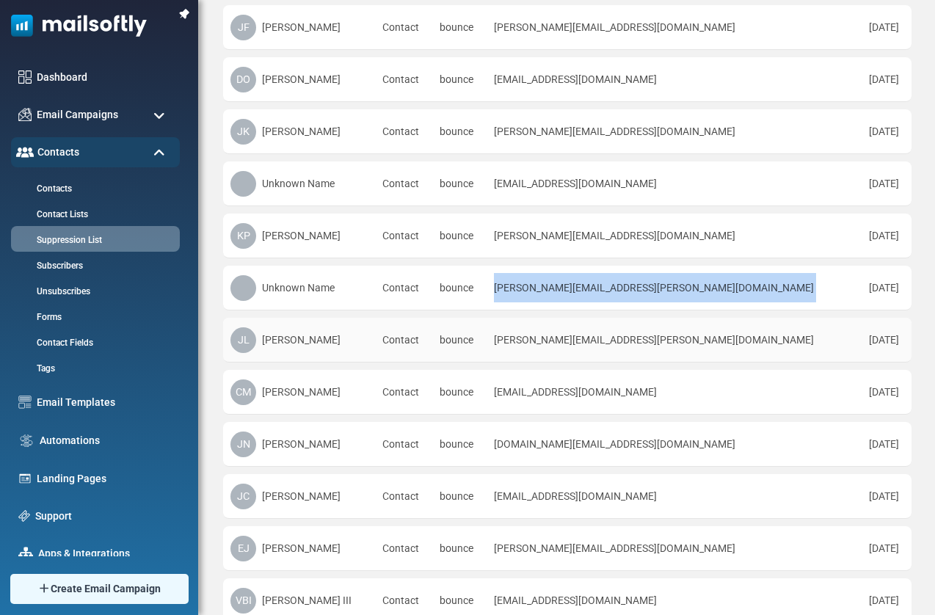
scroll to position [353, 0]
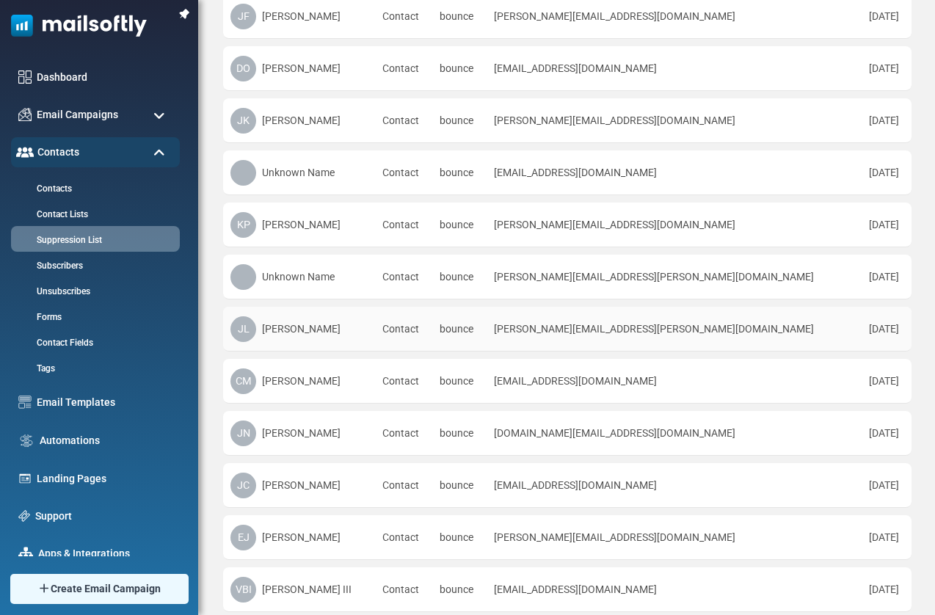
click at [594, 332] on td "[PERSON_NAME][EMAIL_ADDRESS][PERSON_NAME][DOMAIN_NAME]" at bounding box center [674, 329] width 374 height 45
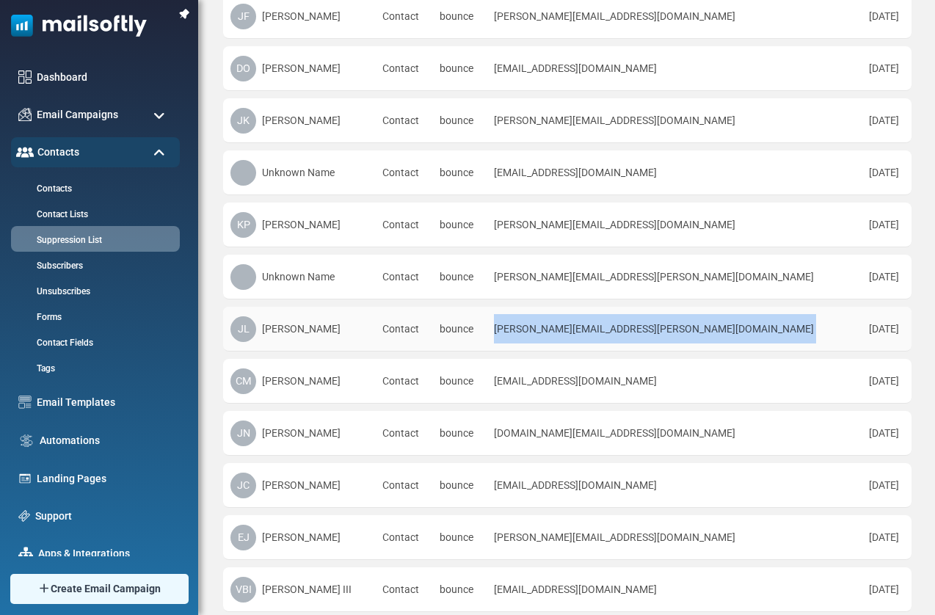
click at [594, 332] on td "[PERSON_NAME][EMAIL_ADDRESS][PERSON_NAME][DOMAIN_NAME]" at bounding box center [674, 329] width 374 height 45
